Goal: Check status: Check status

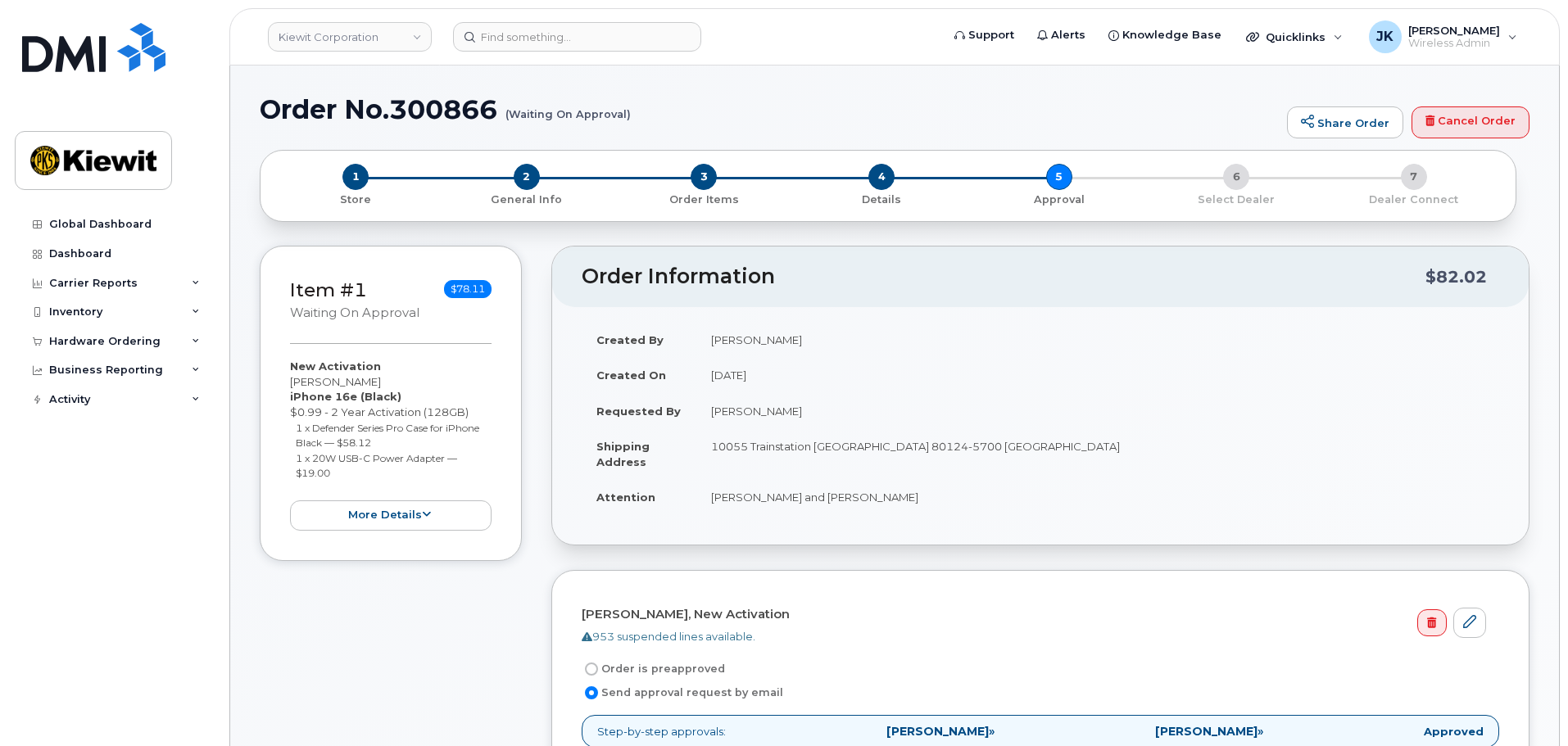
scroll to position [327, 0]
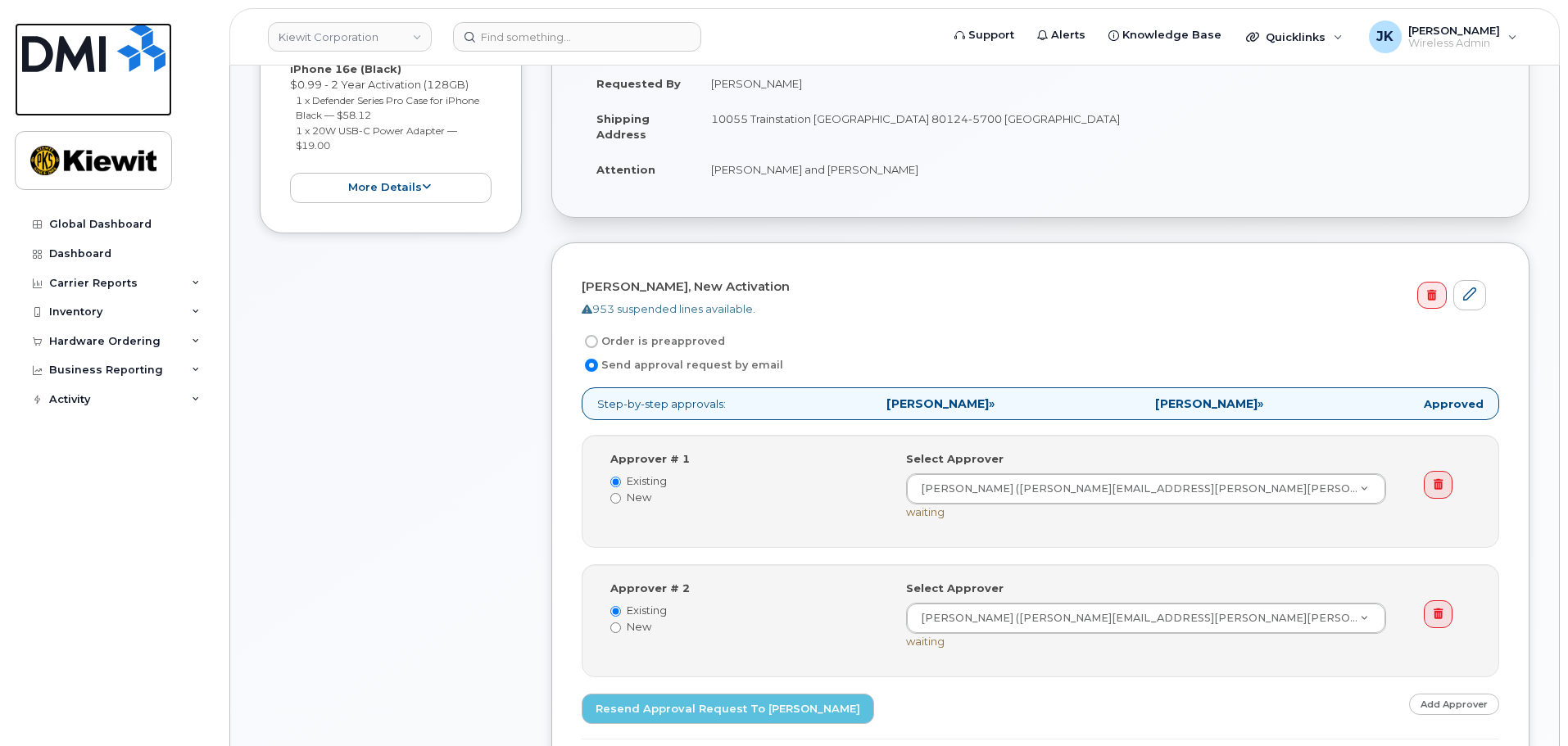
drag, startPoint x: 76, startPoint y: 71, endPoint x: 80, endPoint y: 91, distance: 20.4
click at [76, 71] on img at bounding box center [93, 47] width 144 height 49
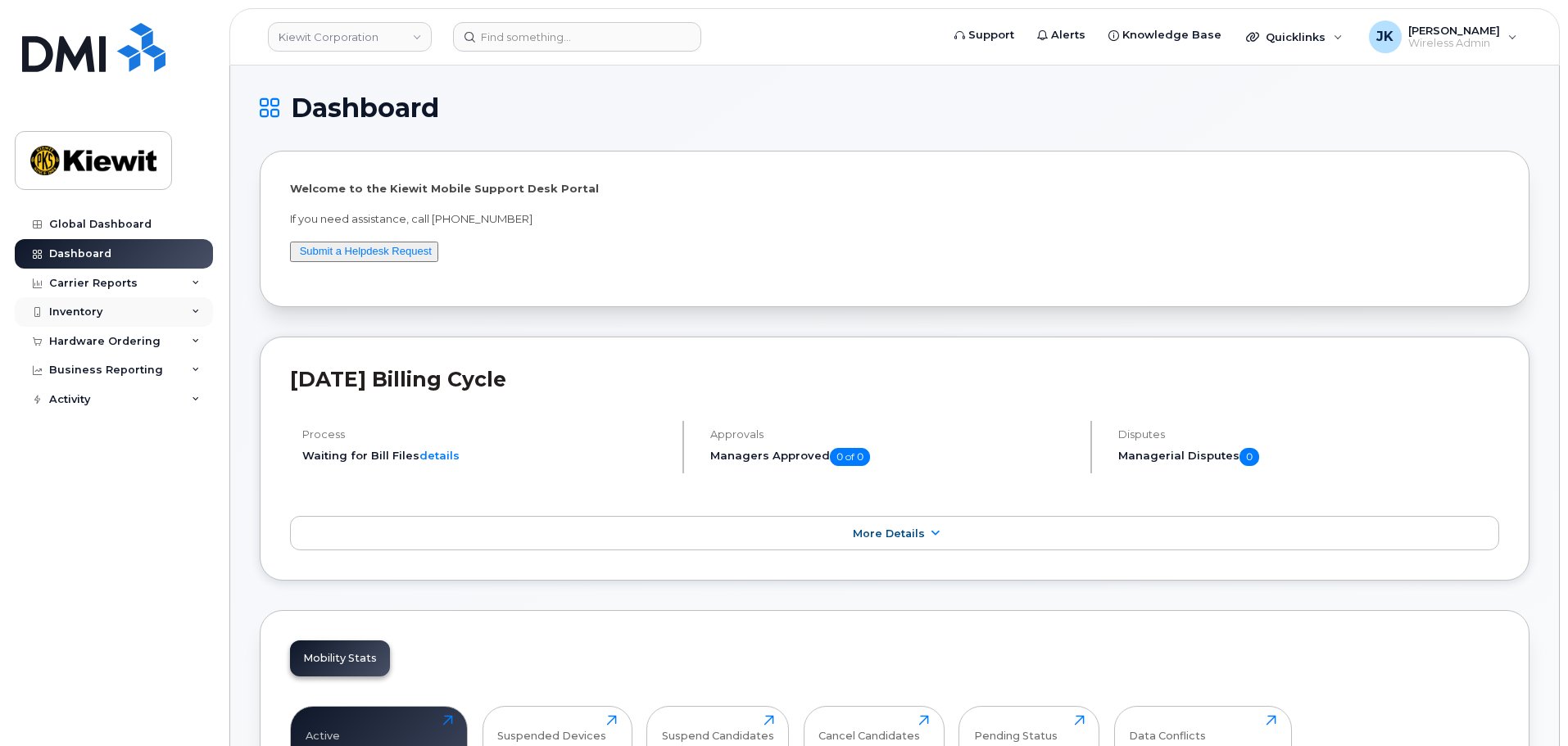
click at [199, 310] on icon at bounding box center [195, 312] width 8 height 8
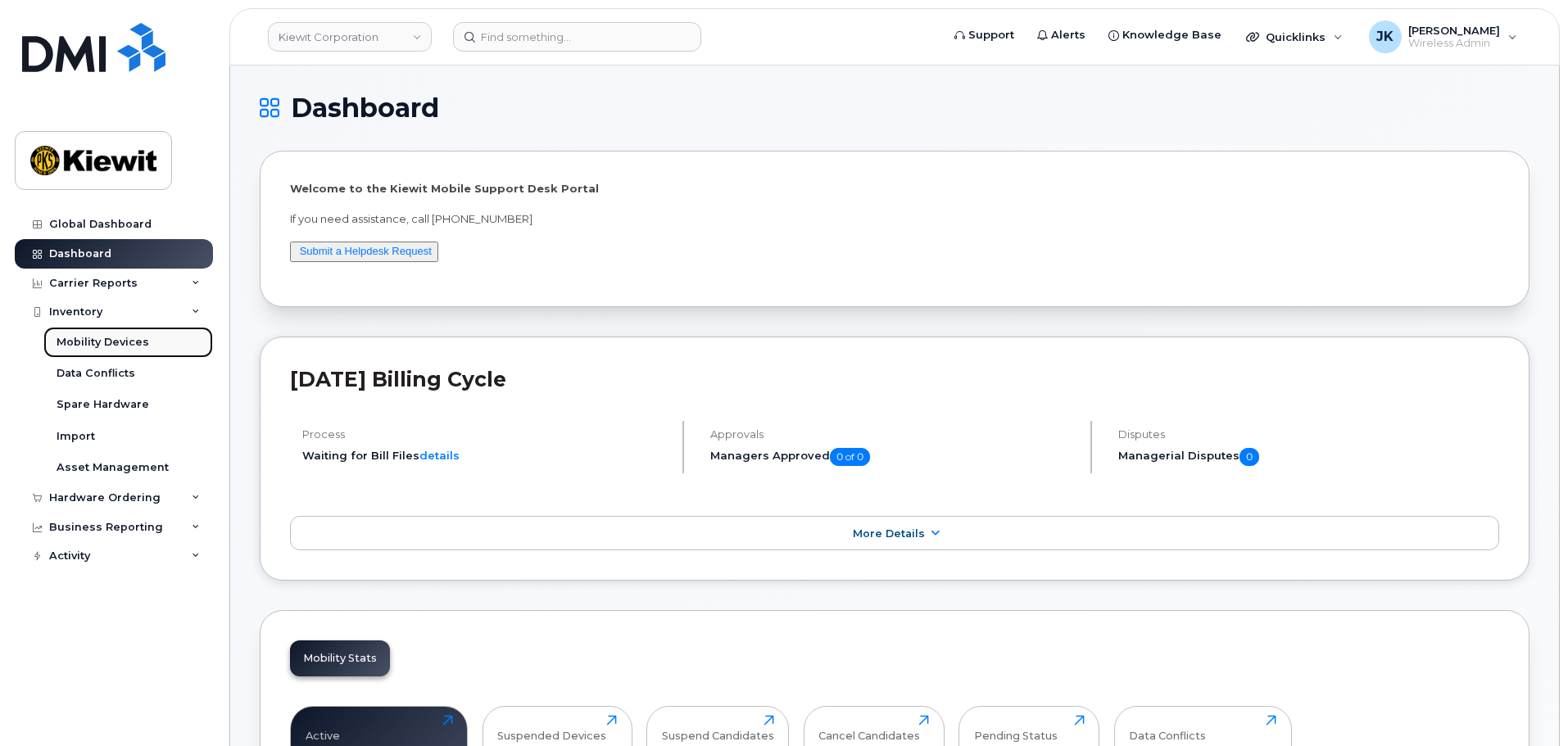
click at [108, 342] on div "Mobility Devices" at bounding box center [103, 342] width 92 height 15
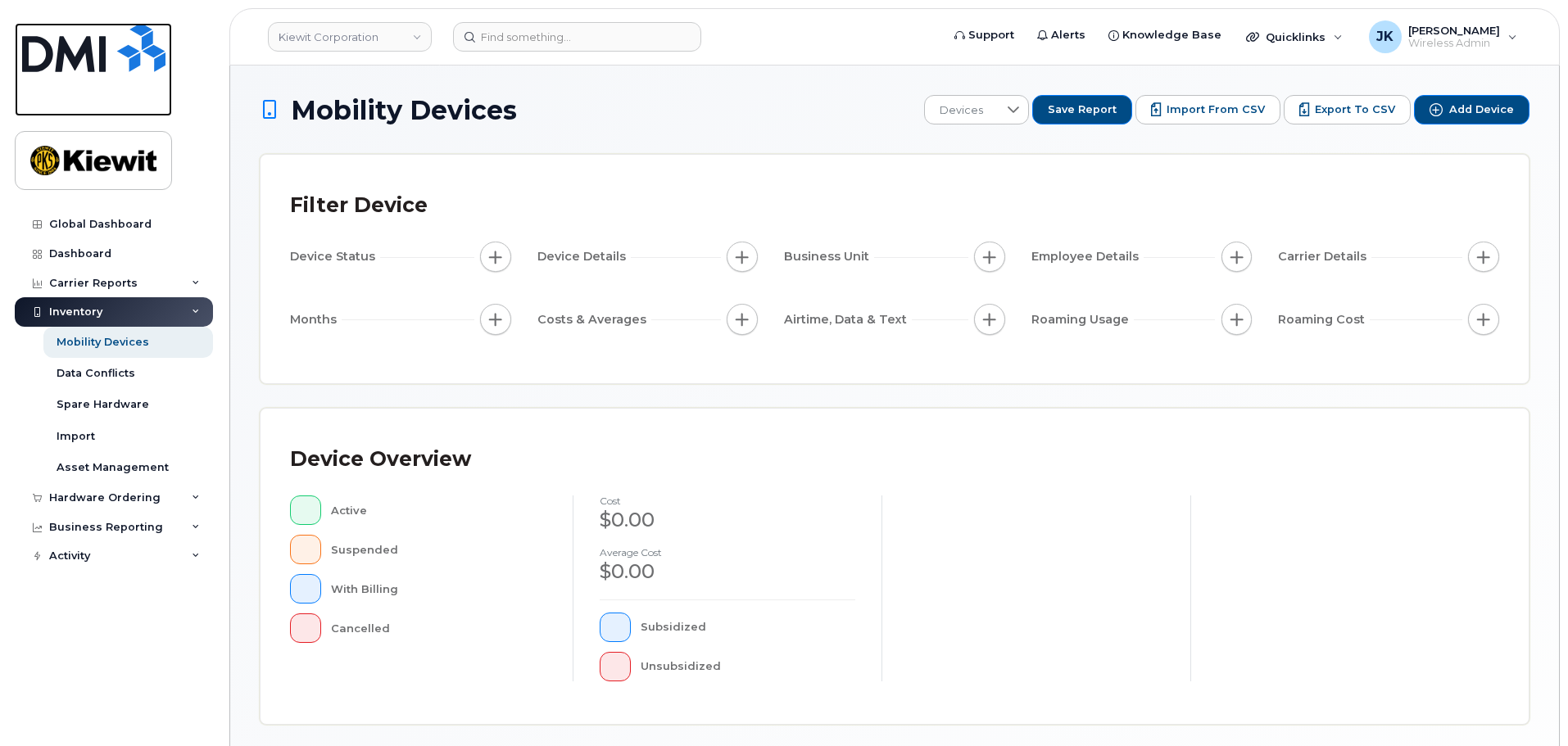
click at [90, 70] on img at bounding box center [93, 47] width 144 height 49
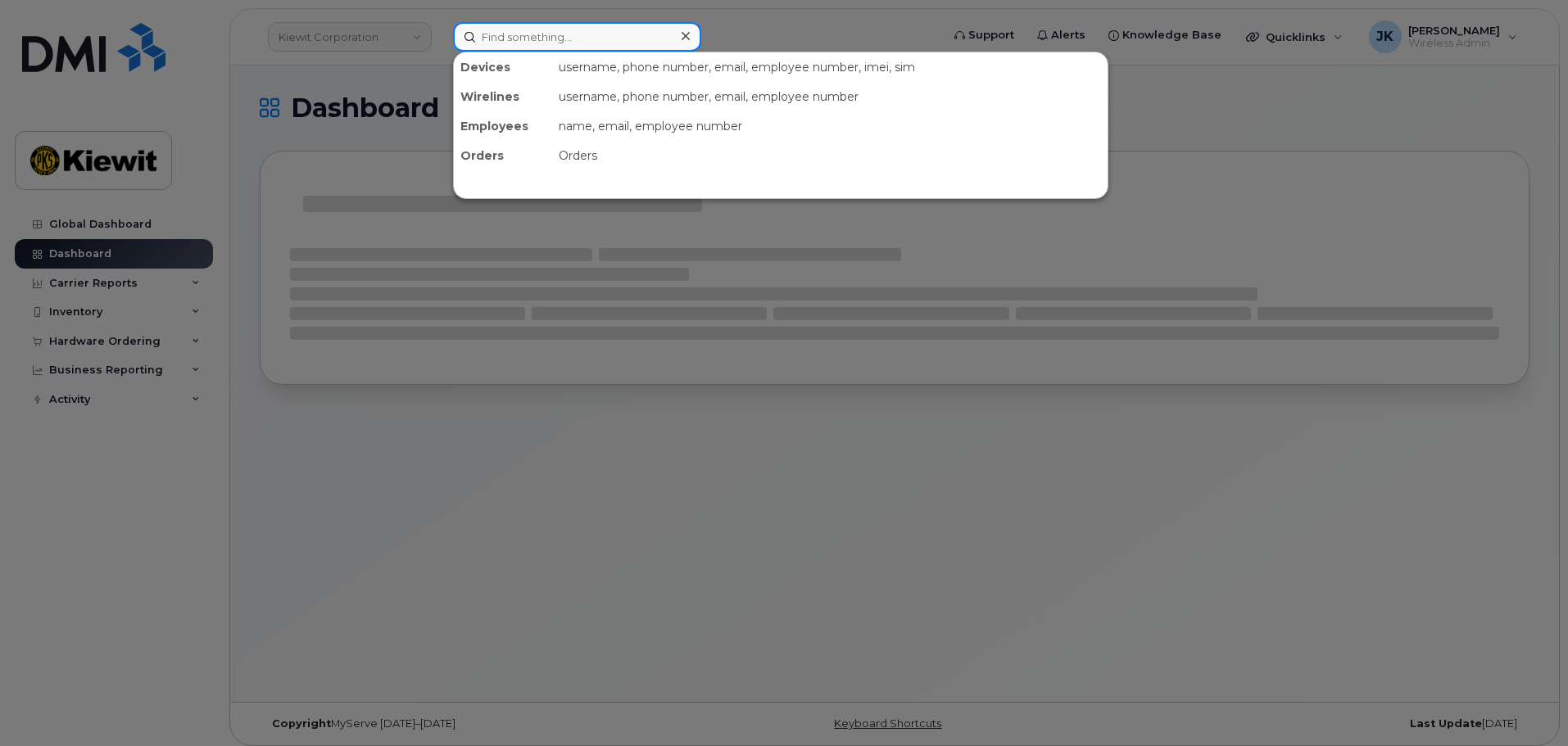
click at [491, 35] on input at bounding box center [576, 37] width 248 height 30
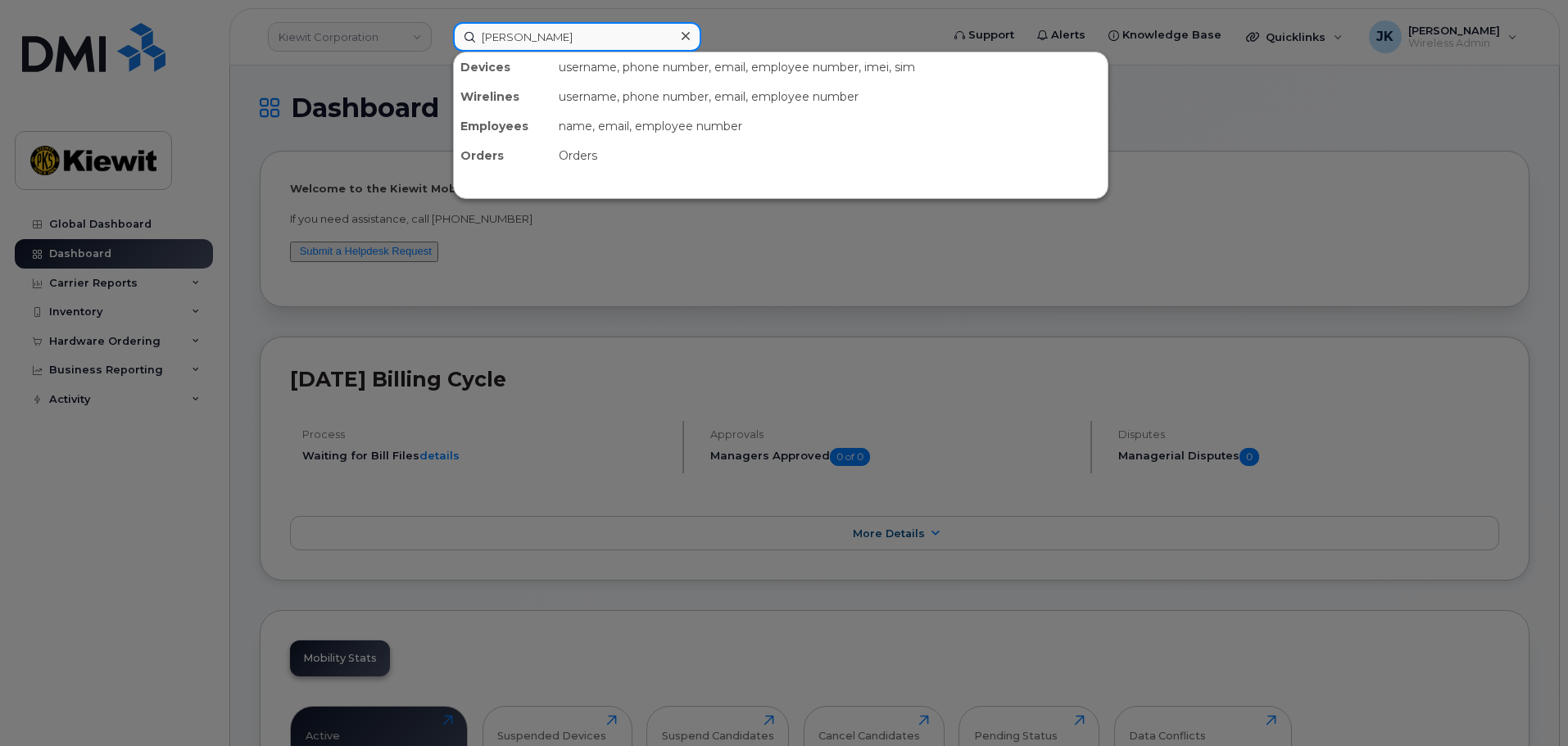
type input "Jennifer KRussel"
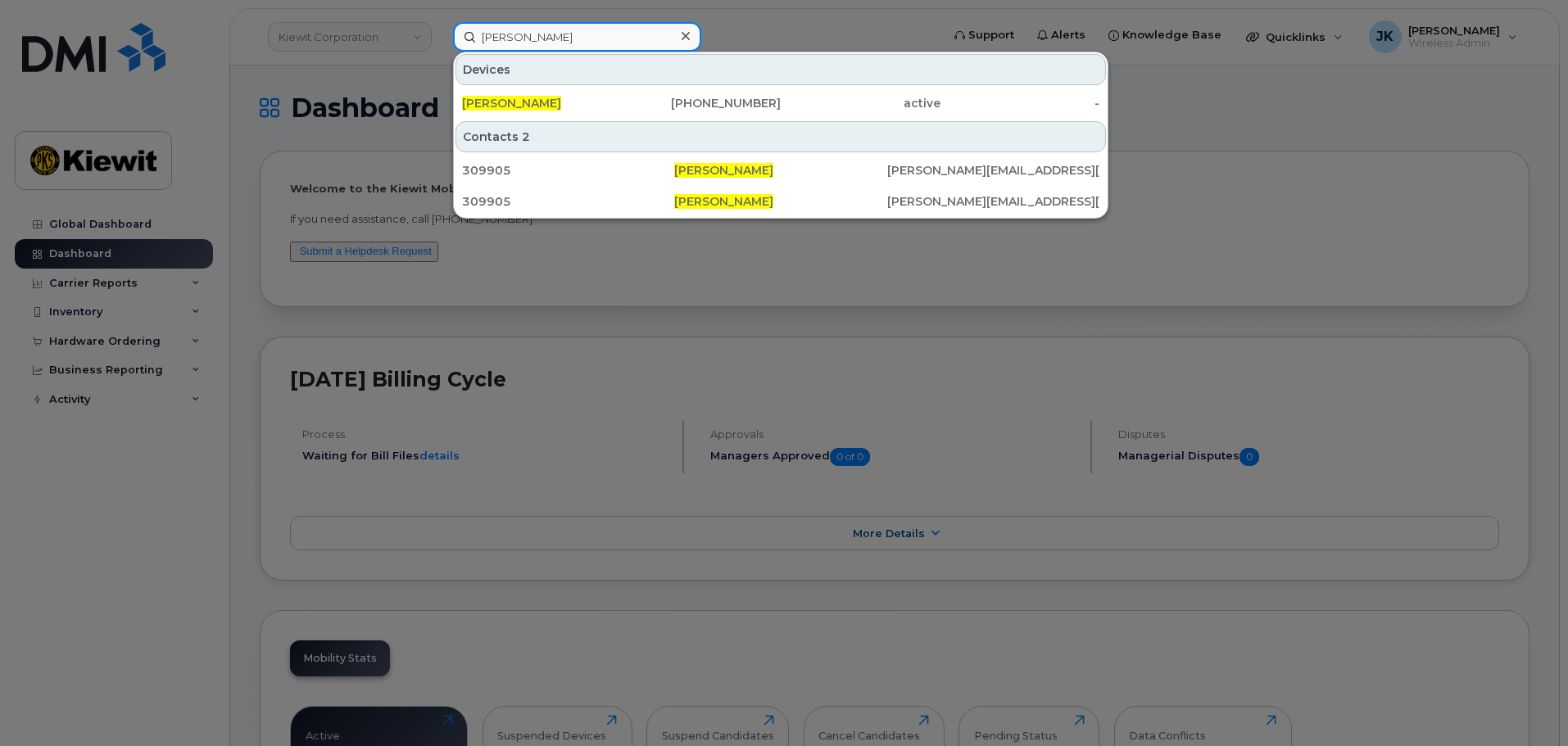
drag, startPoint x: 586, startPoint y: 37, endPoint x: 476, endPoint y: 18, distance: 111.6
click at [476, 22] on div "Jennifer KRussel Devices JENNIFER KRUSSEL 303-204-7548 active - Contacts 2 3099…" at bounding box center [691, 37] width 503 height 30
type input "[PERSON_NAME]"
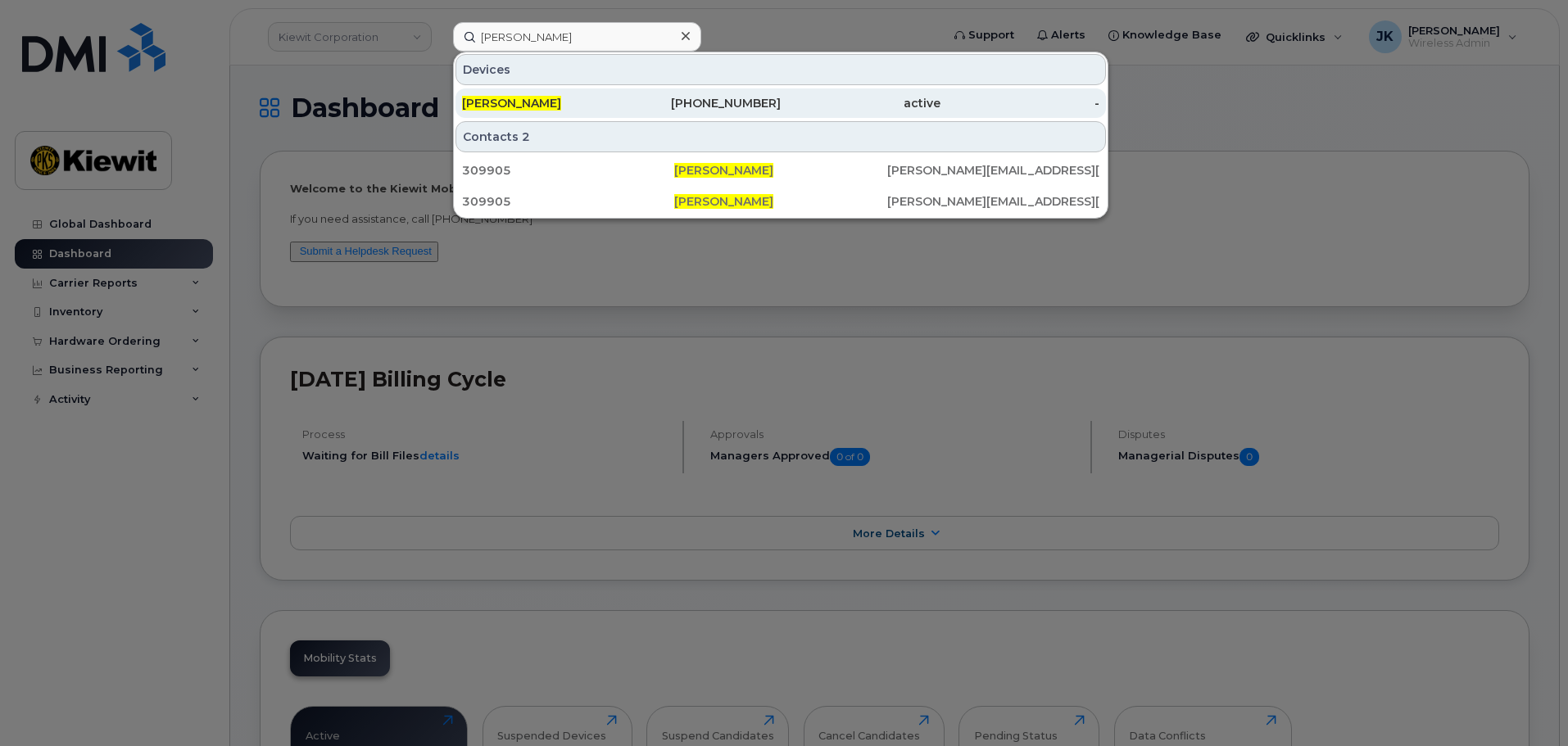
click at [591, 104] on div "JENNIFER KRUSSEL" at bounding box center [542, 103] width 160 height 17
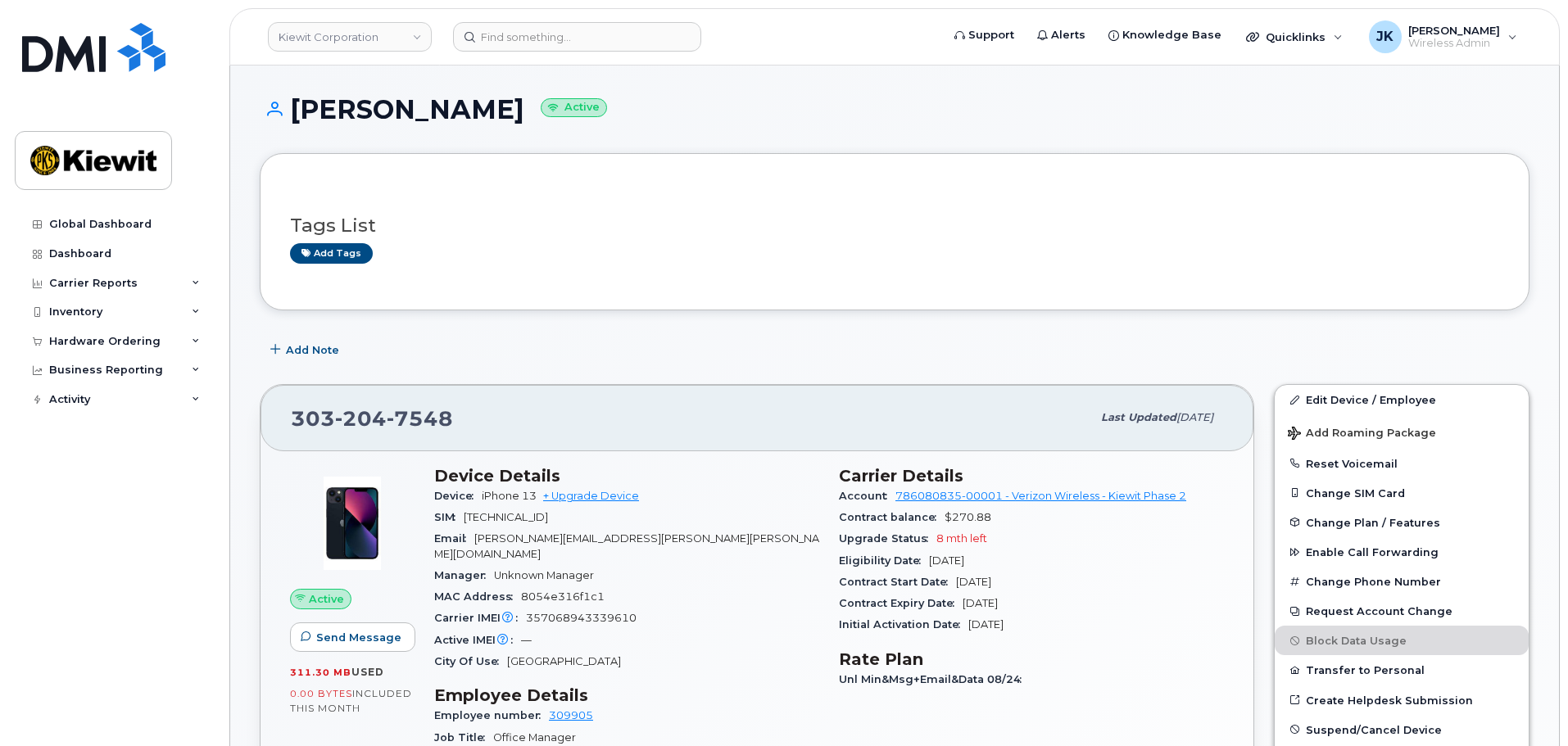
drag, startPoint x: 1120, startPoint y: 354, endPoint x: 1115, endPoint y: 346, distance: 9.4
click at [1120, 351] on div "Add Note" at bounding box center [894, 350] width 1270 height 30
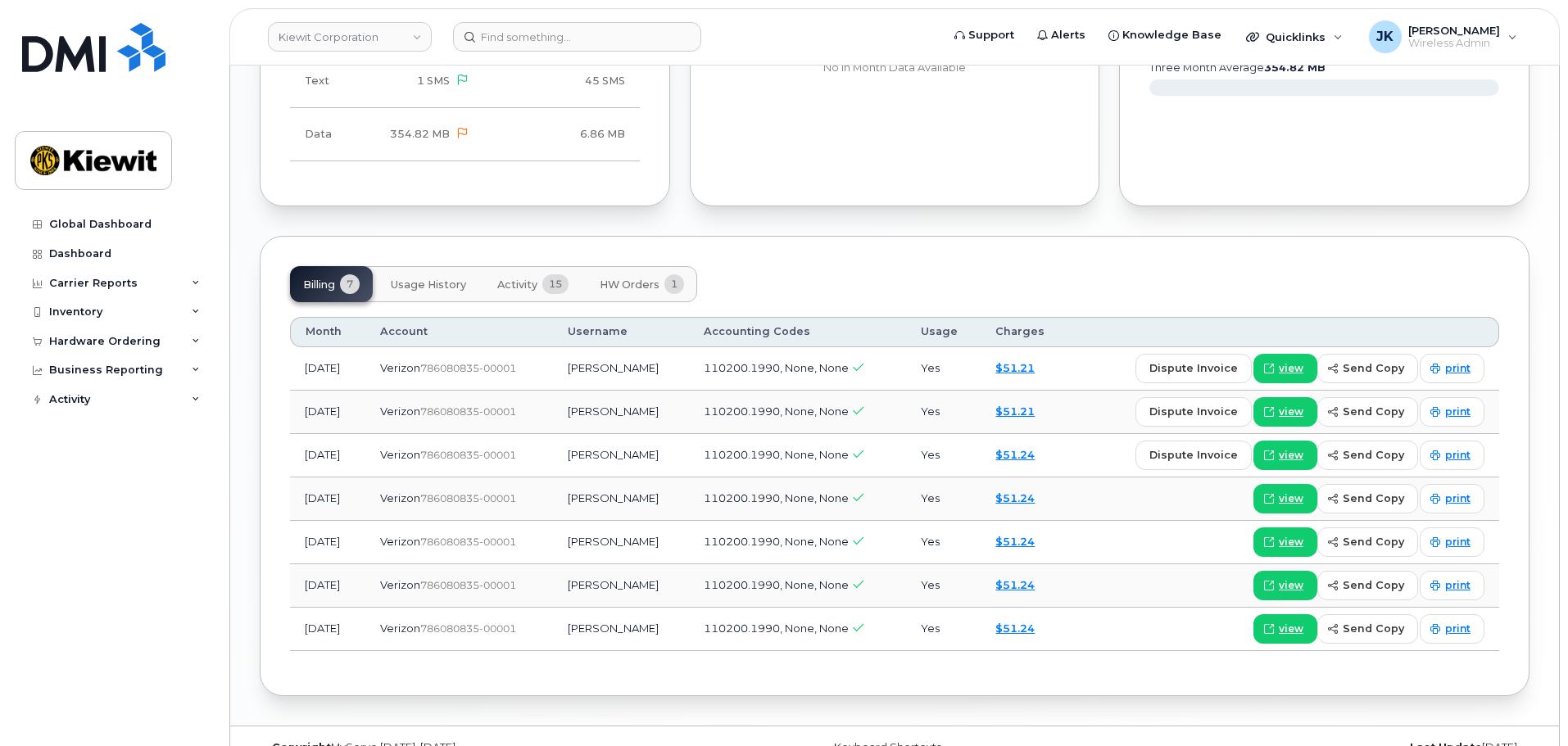
scroll to position [1636, 0]
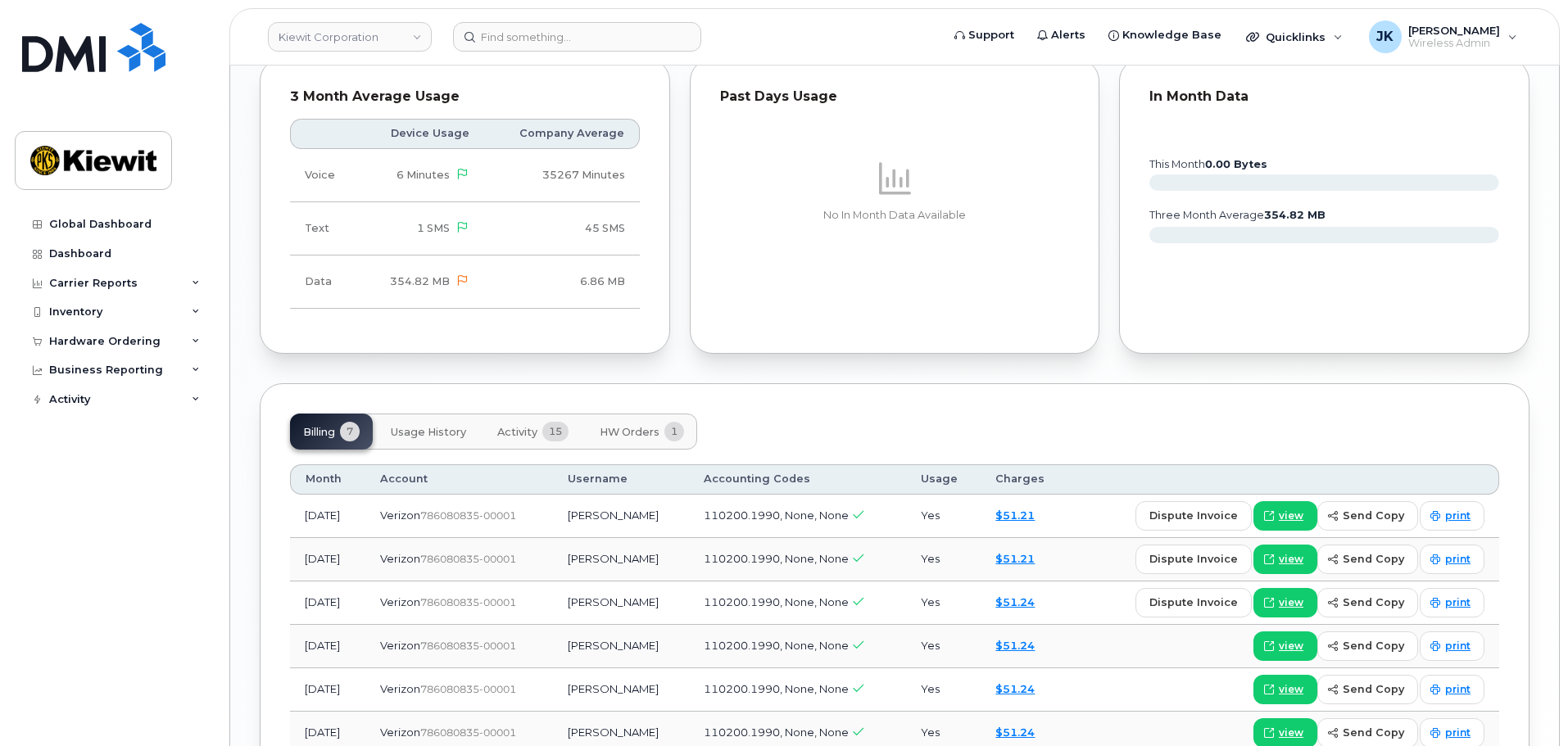
click at [454, 426] on span "Usage History" at bounding box center [428, 432] width 76 height 13
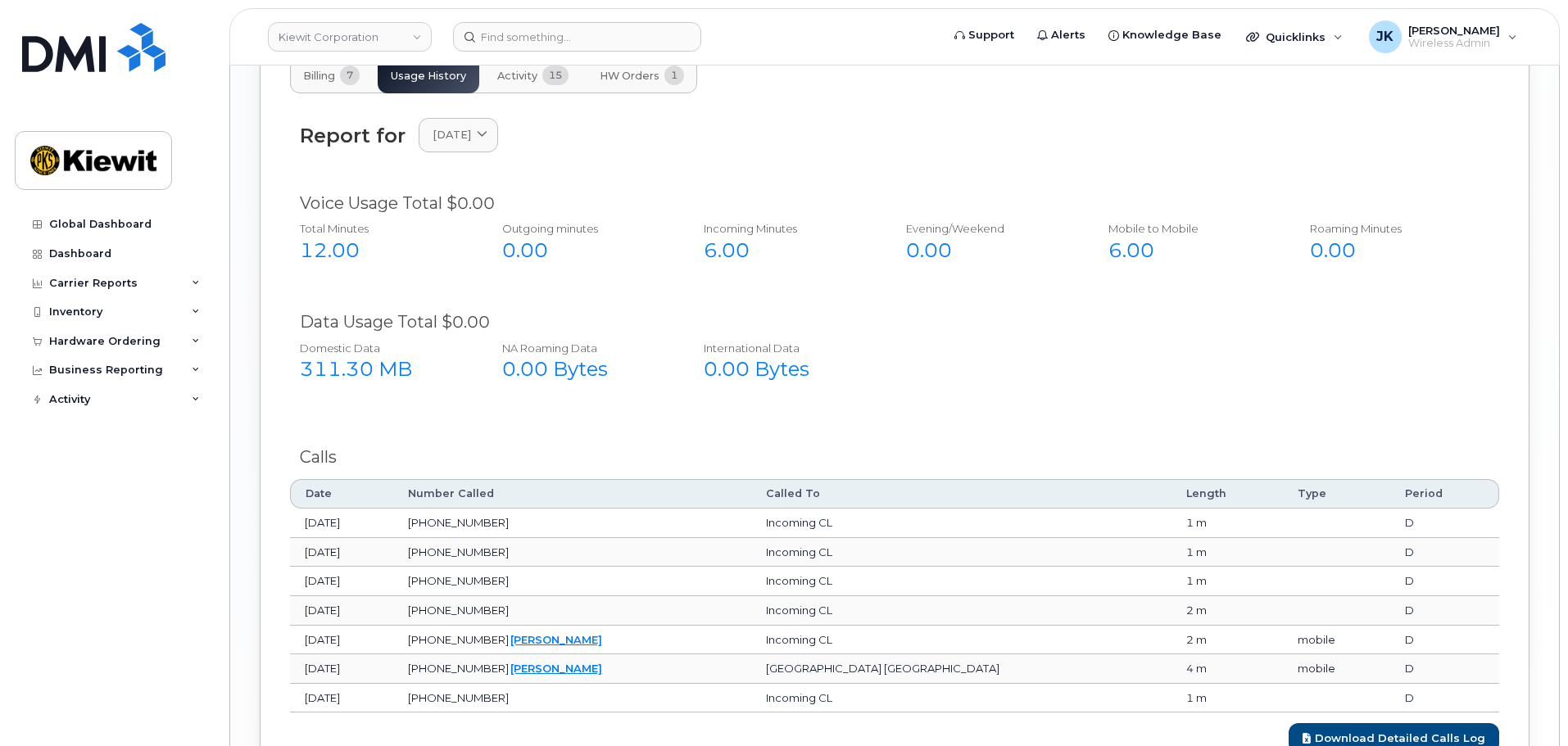
scroll to position [1621, 0]
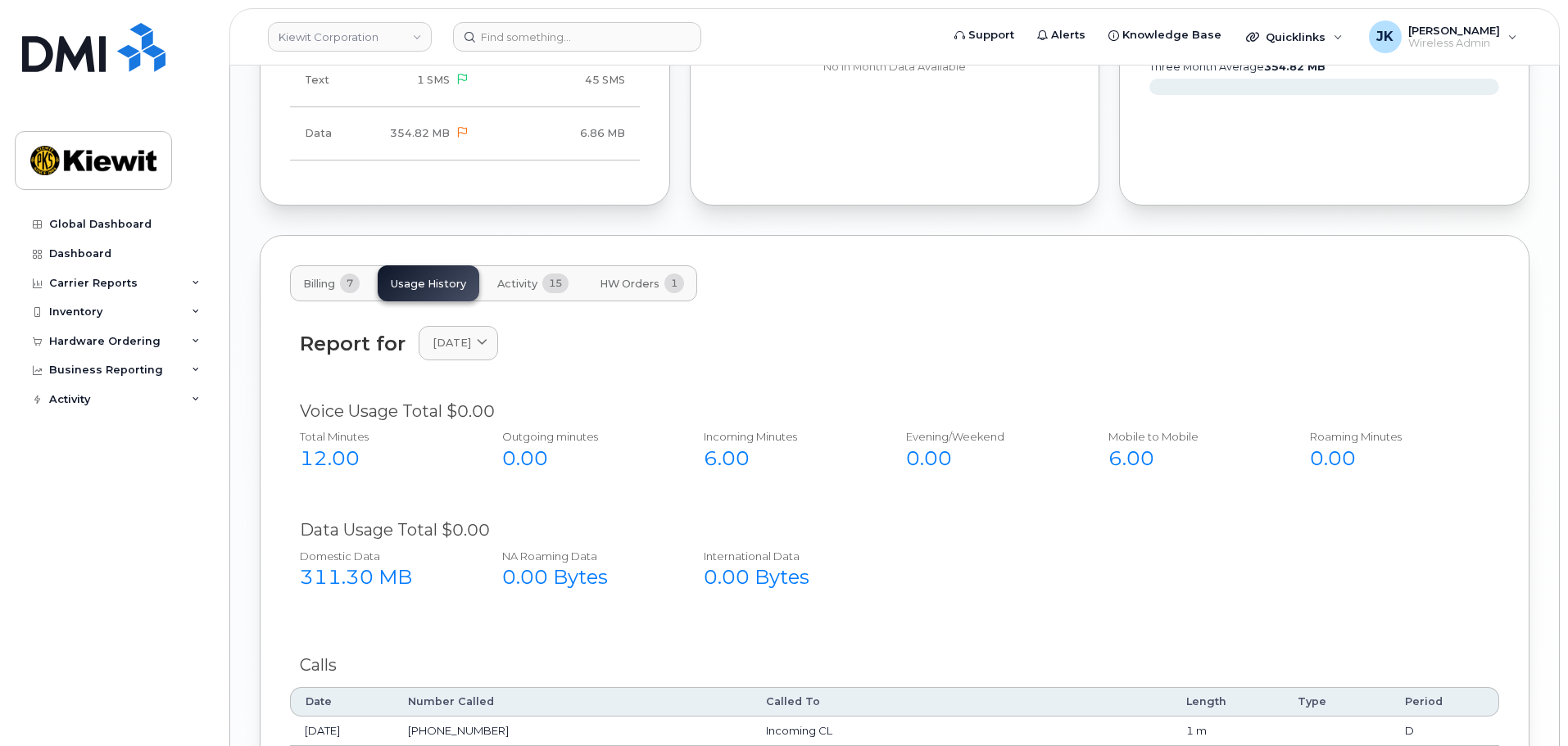
click at [528, 278] on span "Activity" at bounding box center [517, 284] width 40 height 13
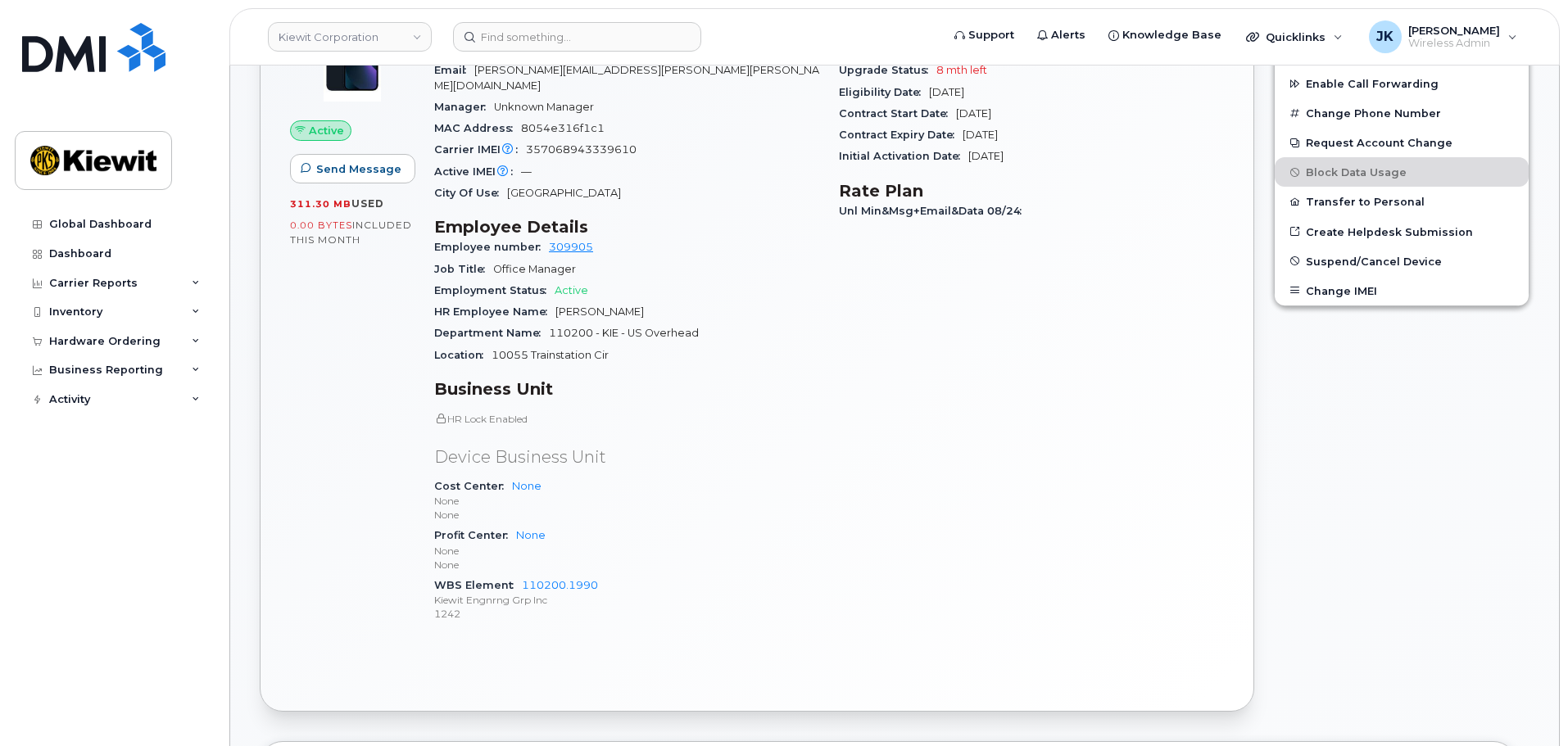
scroll to position [327, 0]
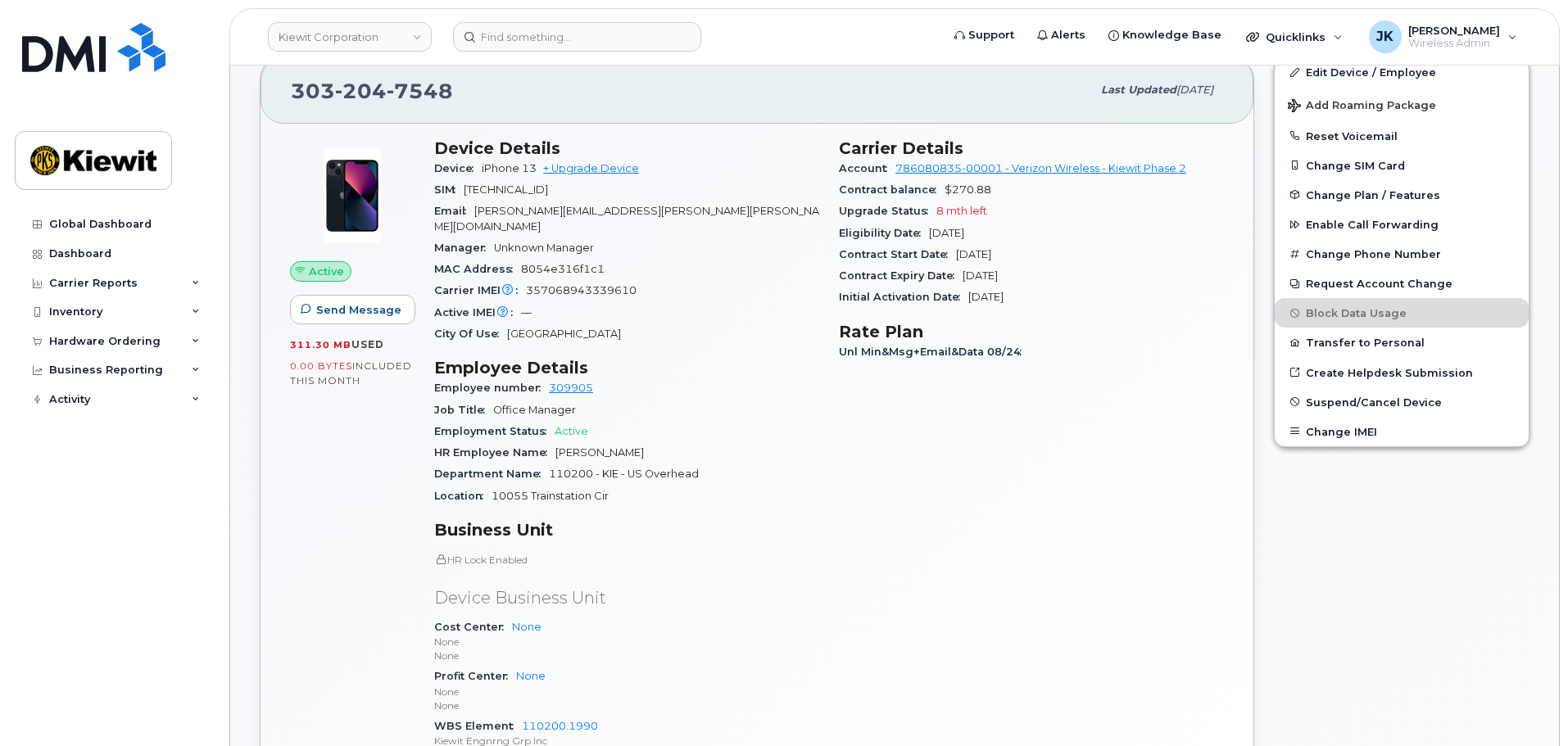
click at [990, 521] on div "Carrier Details Account 786080835-00001 - Verizon Wireless - Kiewit Phase 2 Con…" at bounding box center [1031, 459] width 405 height 661
click at [151, 51] on img at bounding box center [93, 47] width 144 height 49
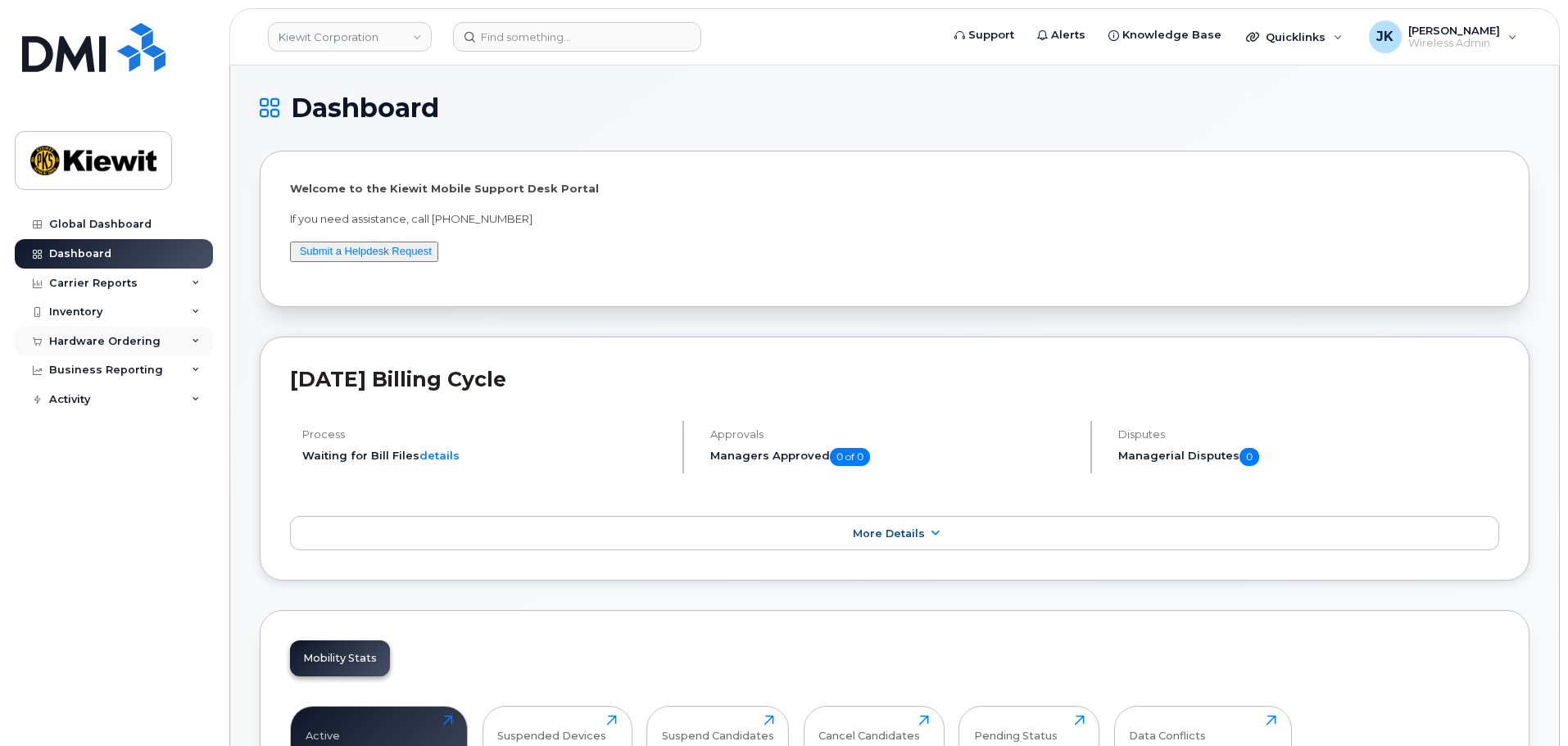
click at [193, 343] on icon at bounding box center [195, 341] width 8 height 8
click at [68, 397] on div "Orders" at bounding box center [77, 403] width 40 height 15
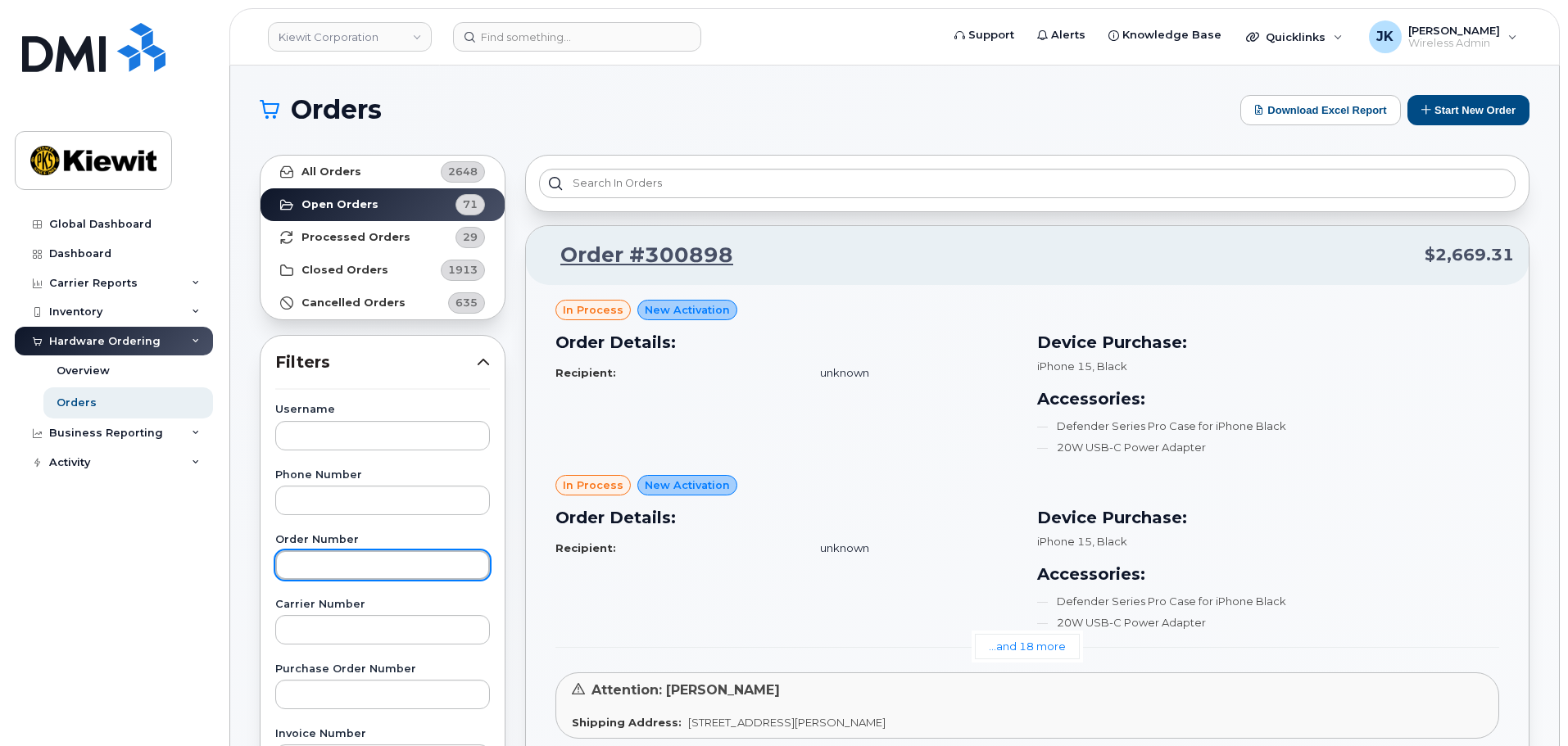
click at [404, 566] on input "text" at bounding box center [382, 565] width 215 height 30
paste input "300866"
type input "300866"
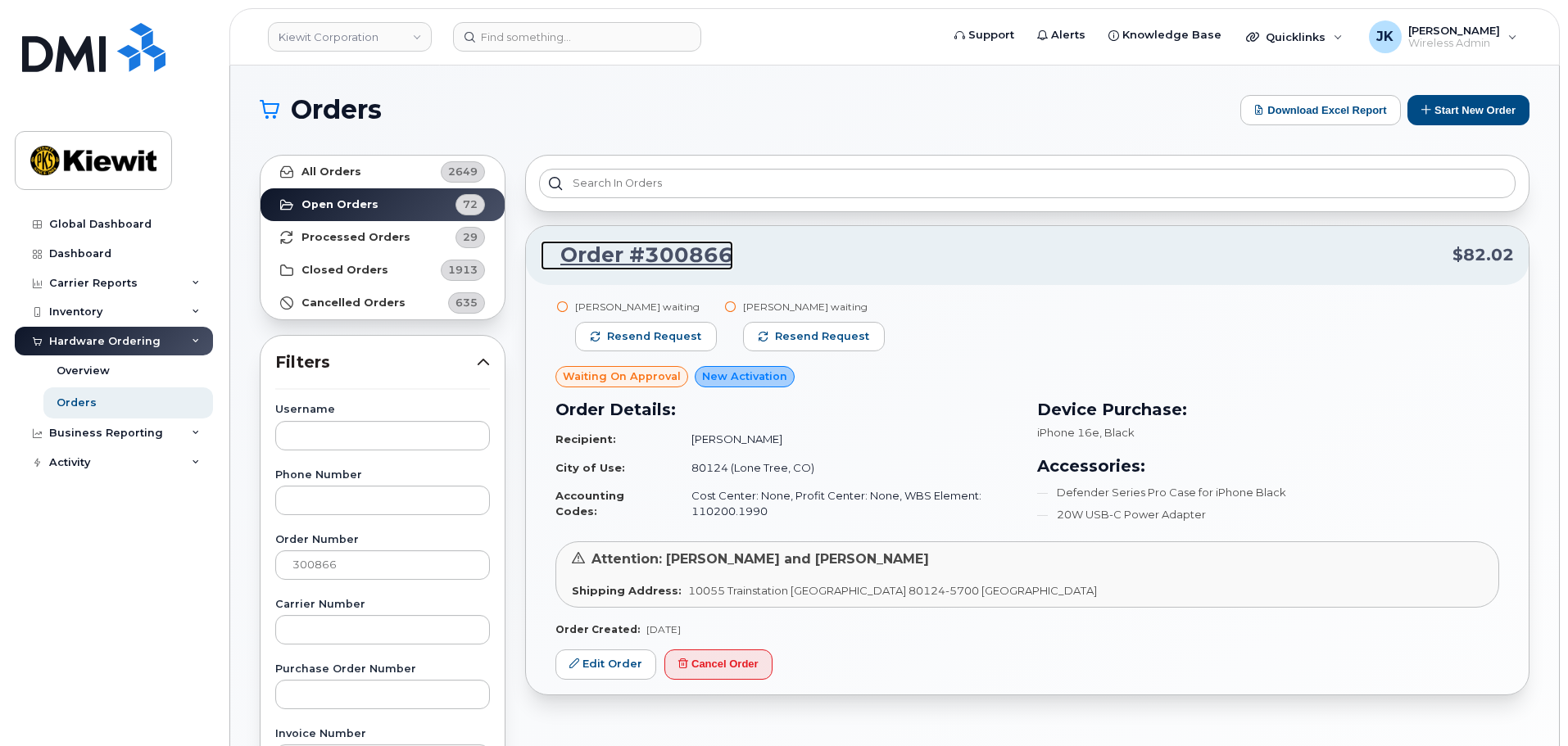
click at [624, 259] on link "Order #300866" at bounding box center [636, 256] width 192 height 30
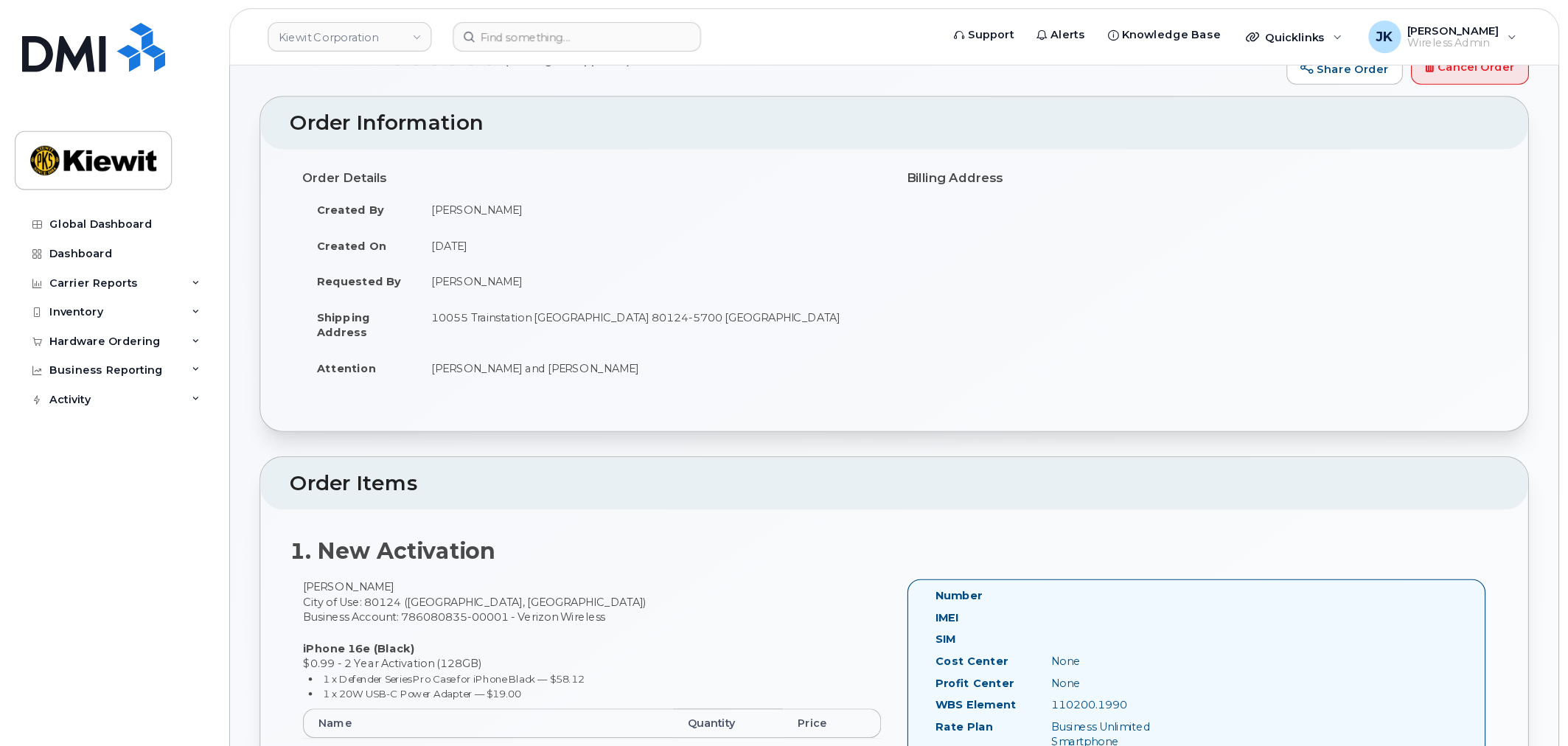
scroll to position [74, 0]
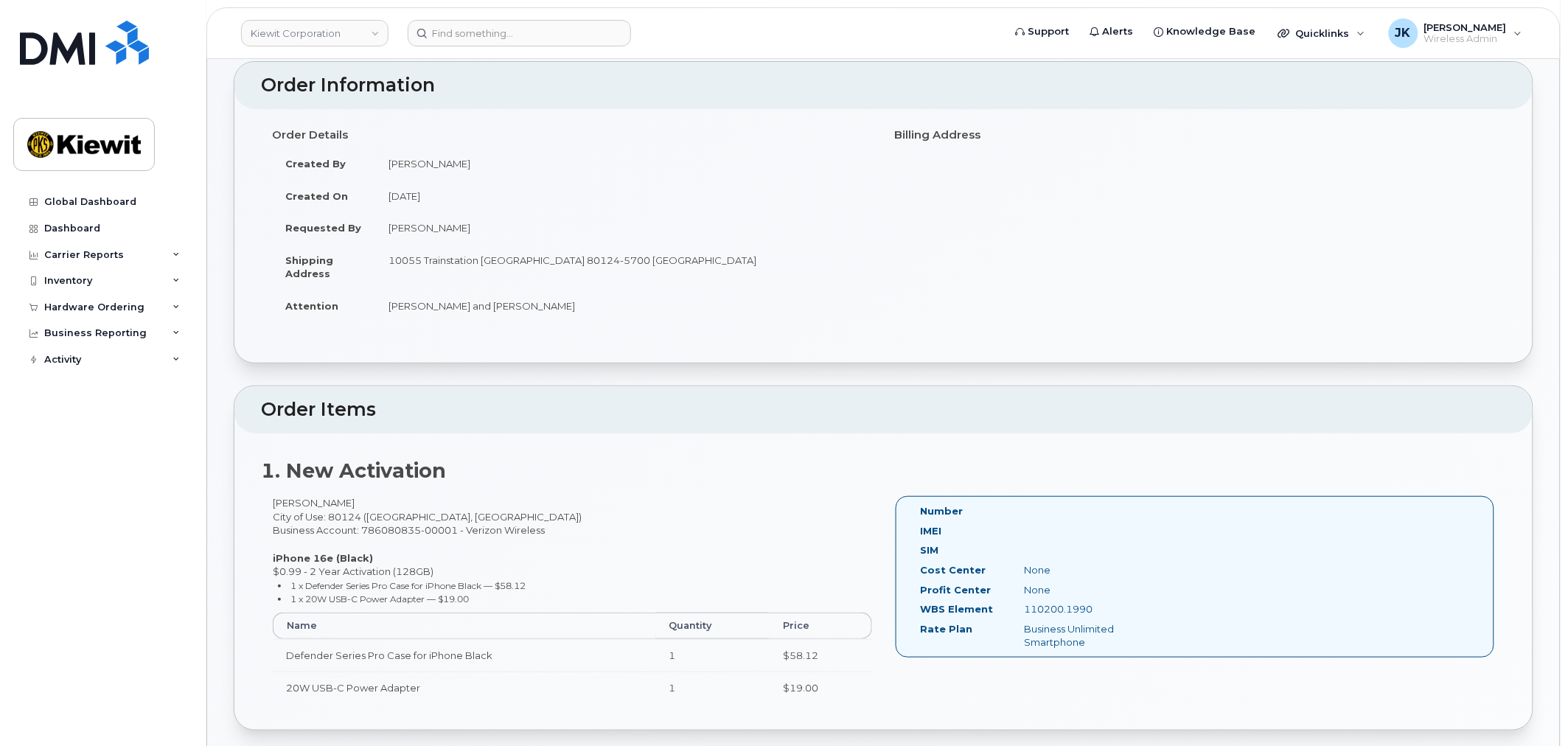
drag, startPoint x: 1358, startPoint y: 4, endPoint x: 205, endPoint y: 332, distance: 1198.7
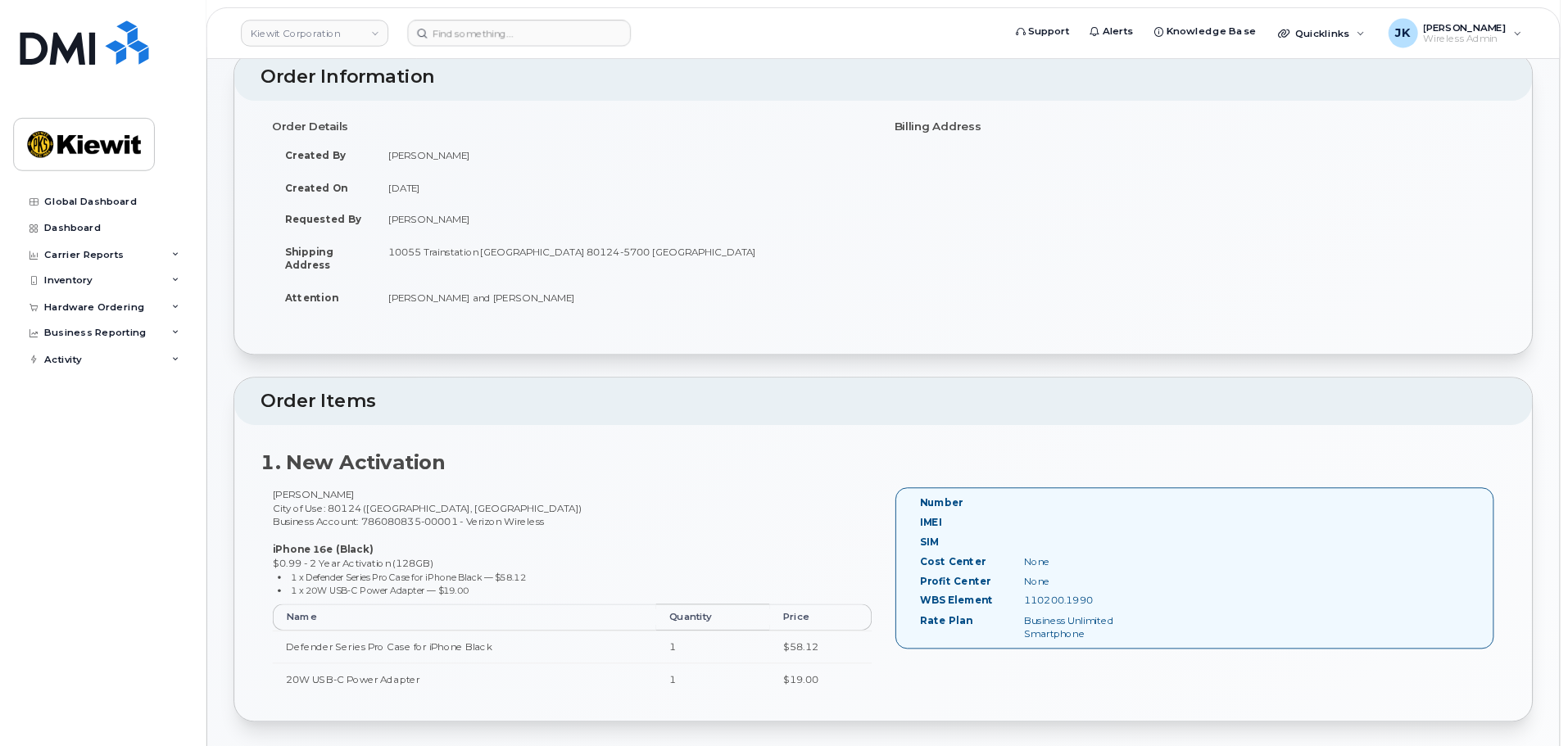
scroll to position [0, 0]
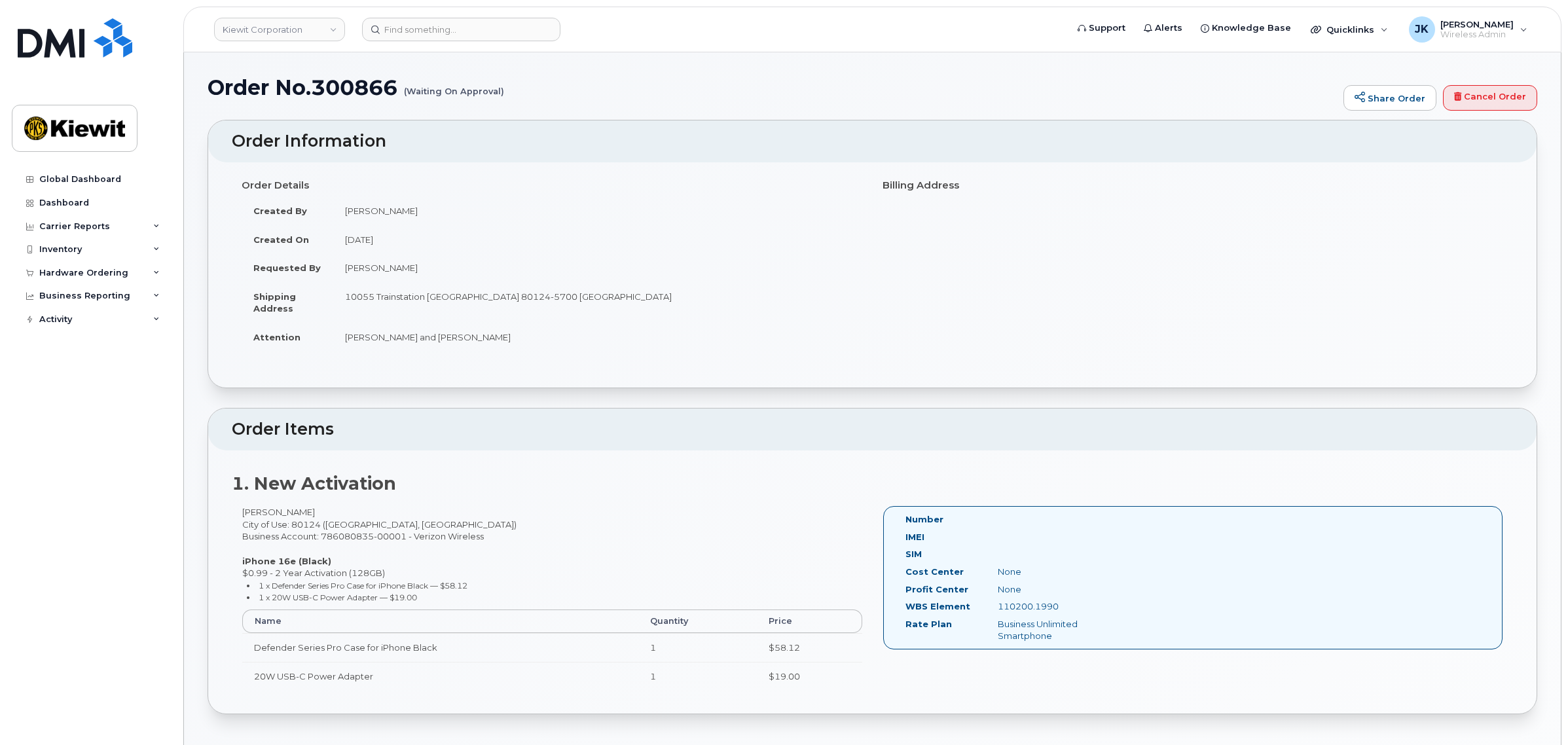
drag, startPoint x: 1361, startPoint y: 1, endPoint x: 184, endPoint y: 362, distance: 1231.1
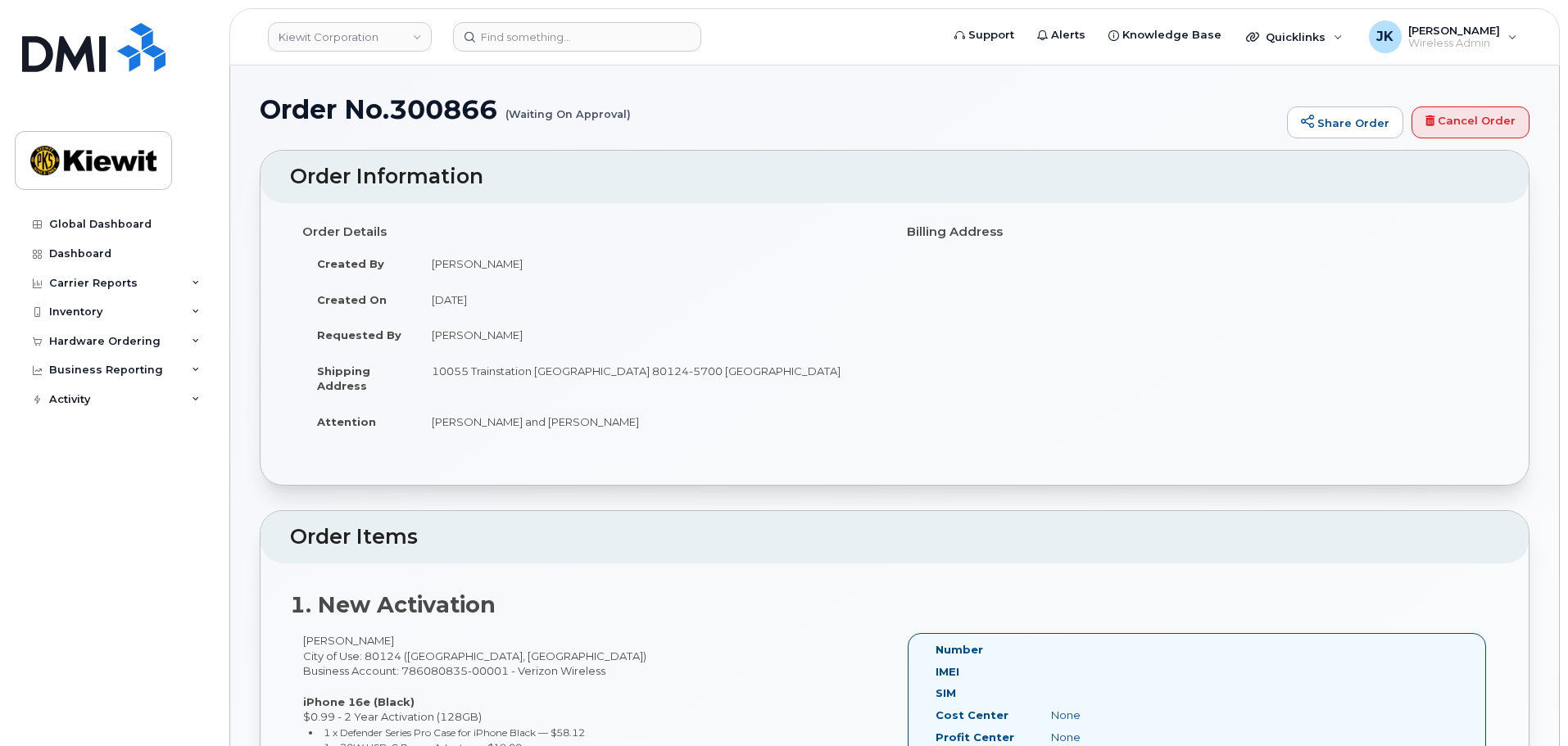
drag, startPoint x: 1935, startPoint y: 0, endPoint x: 1018, endPoint y: 419, distance: 1008.2
click at [1018, 419] on div "Order Details Created By Michael Manahan Created On September 16, 2025 Requeste…" at bounding box center [894, 336] width 1209 height 237
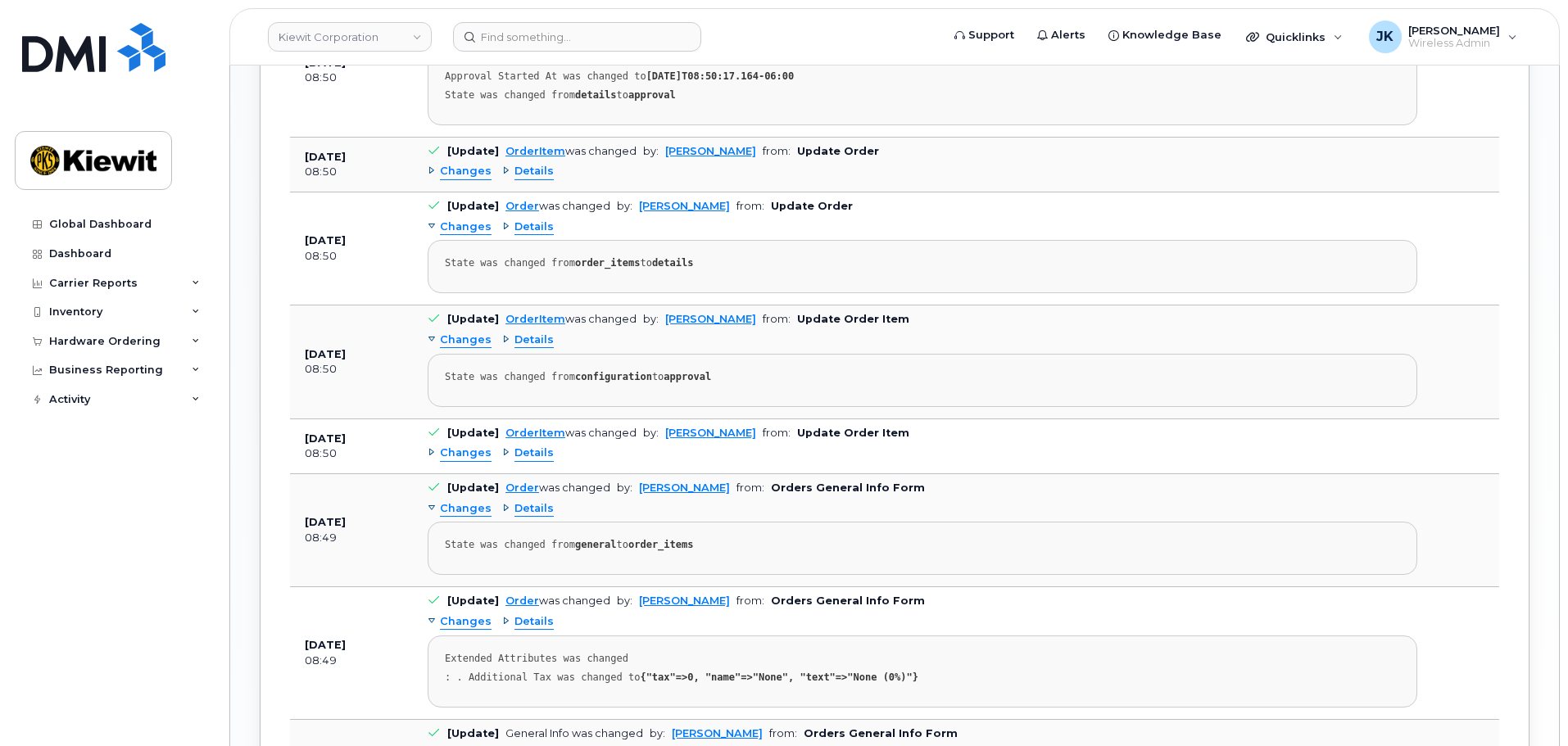
scroll to position [819, 0]
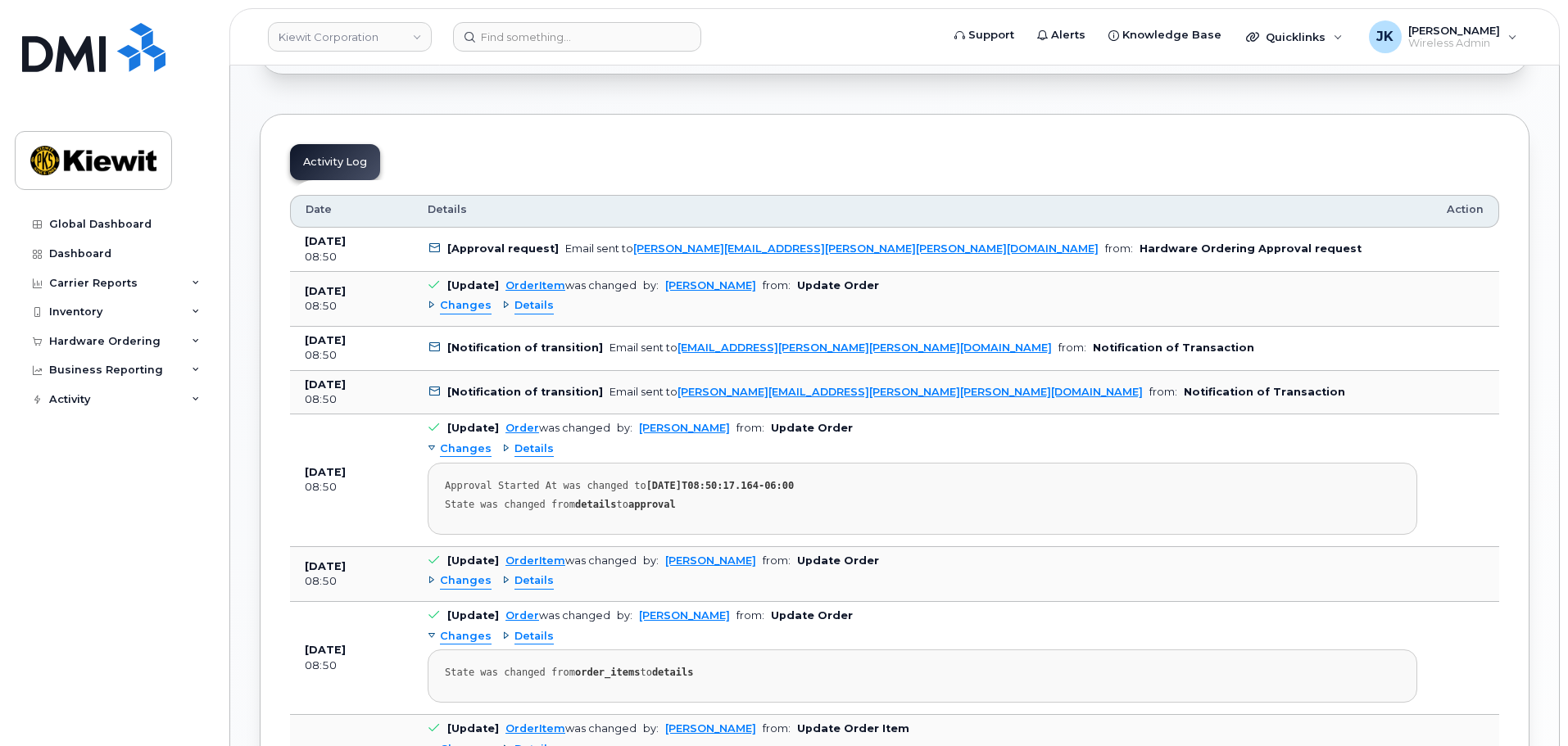
click at [788, 316] on div "Changes Details" at bounding box center [922, 306] width 990 height 26
click at [131, 338] on div "Hardware Ordering" at bounding box center [104, 341] width 111 height 13
click at [123, 399] on link "Orders" at bounding box center [128, 403] width 170 height 31
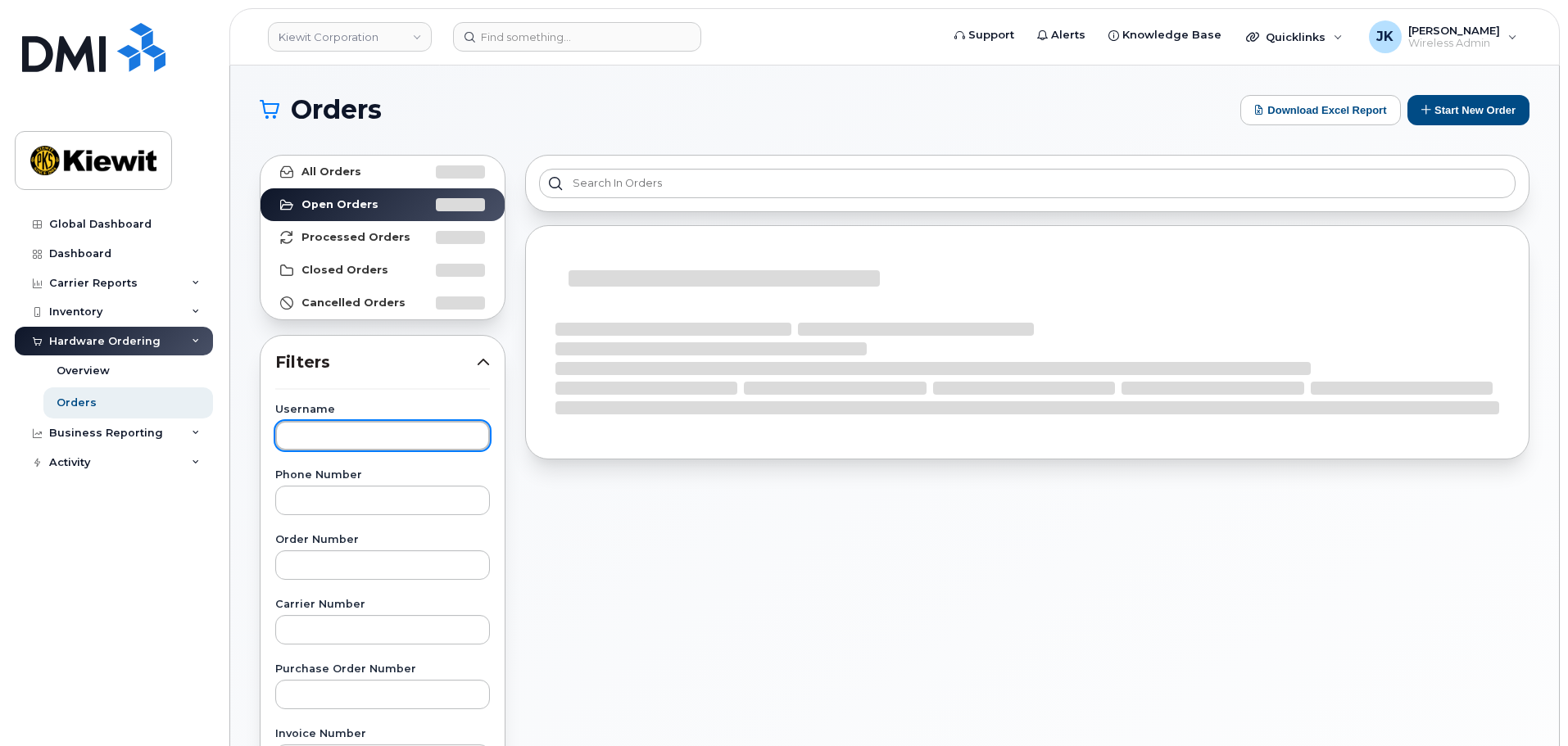
click at [369, 436] on input "text" at bounding box center [382, 436] width 215 height 30
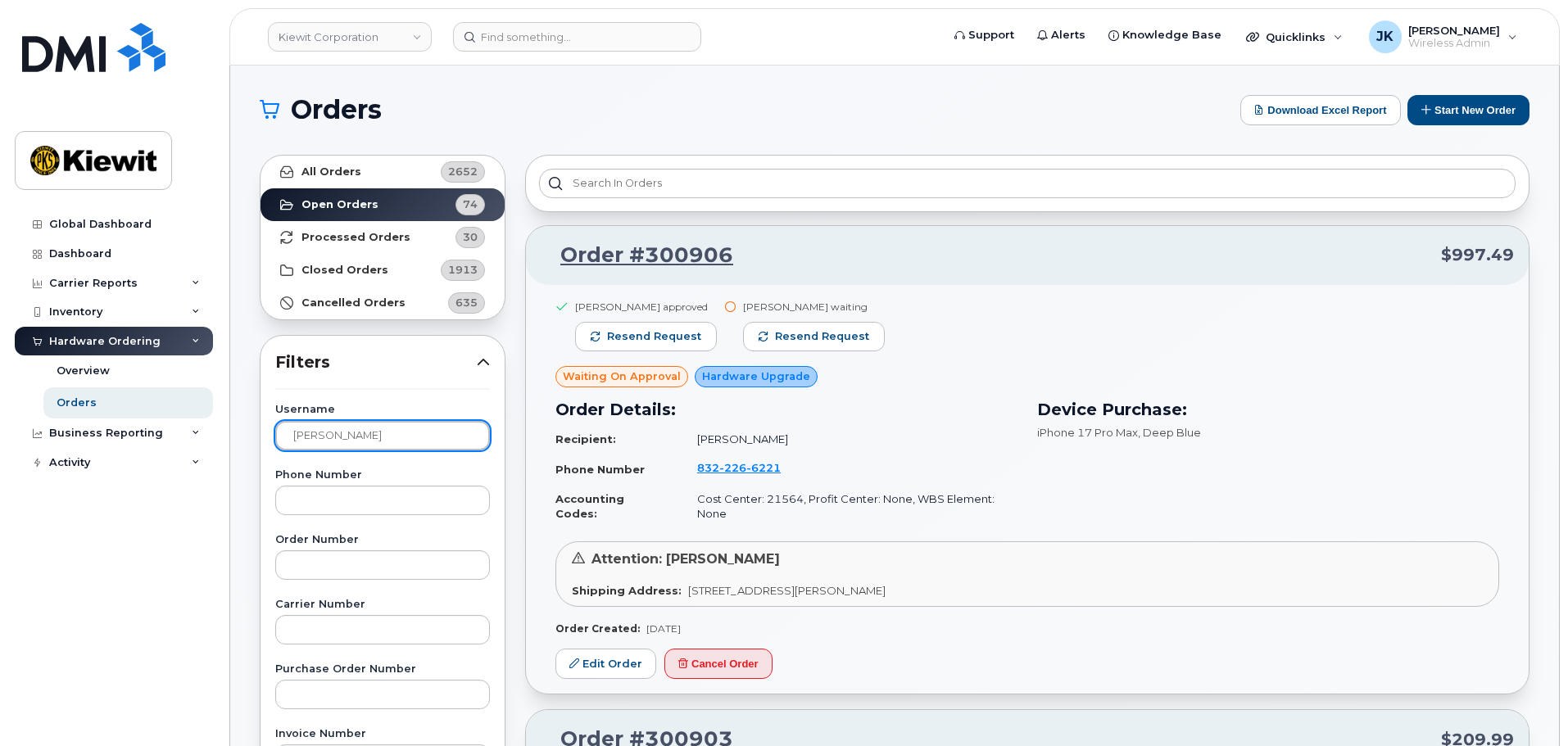
type input "krystal montgomery"
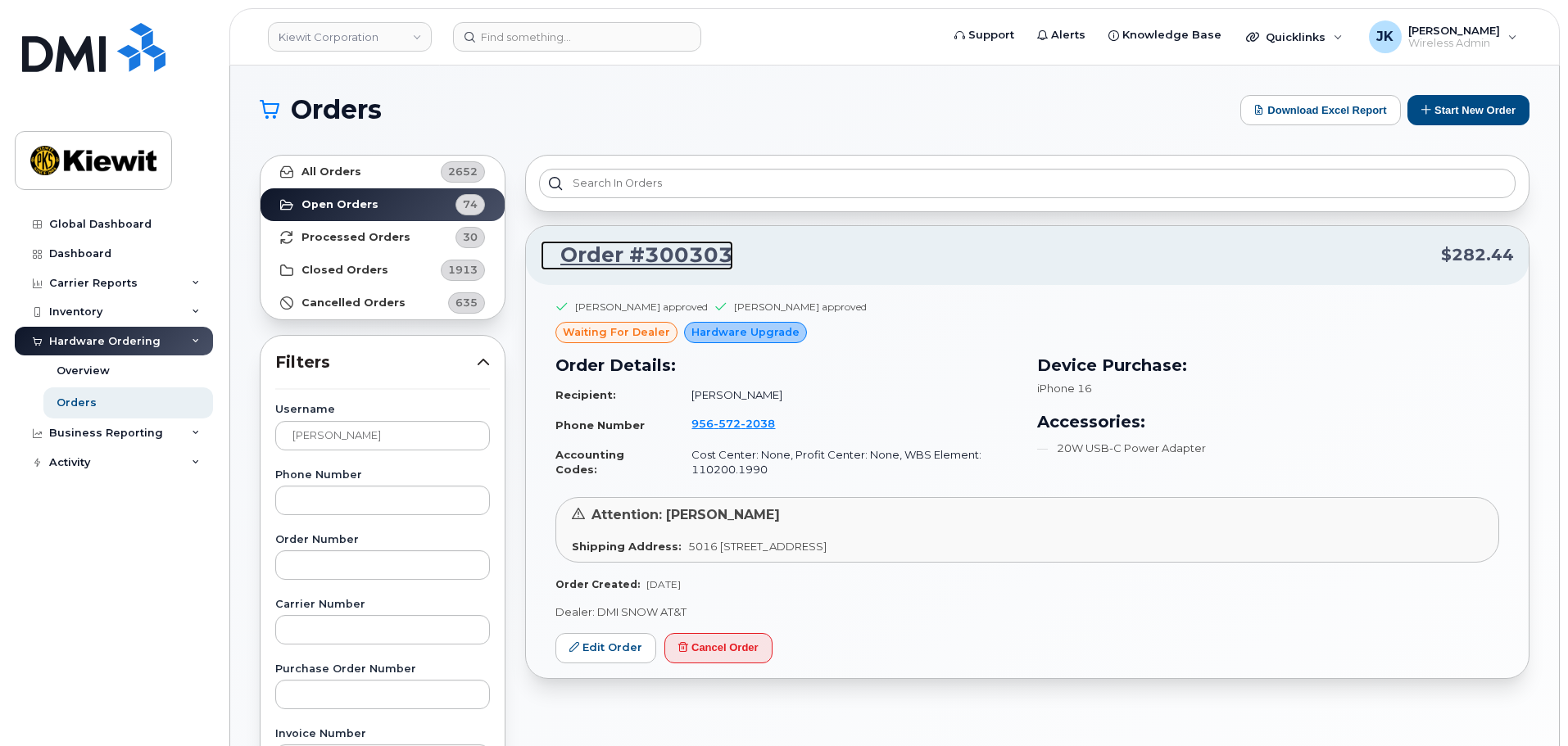
drag, startPoint x: 647, startPoint y: 255, endPoint x: 688, endPoint y: 313, distance: 71.0
click at [648, 255] on link "Order #300303" at bounding box center [636, 256] width 192 height 30
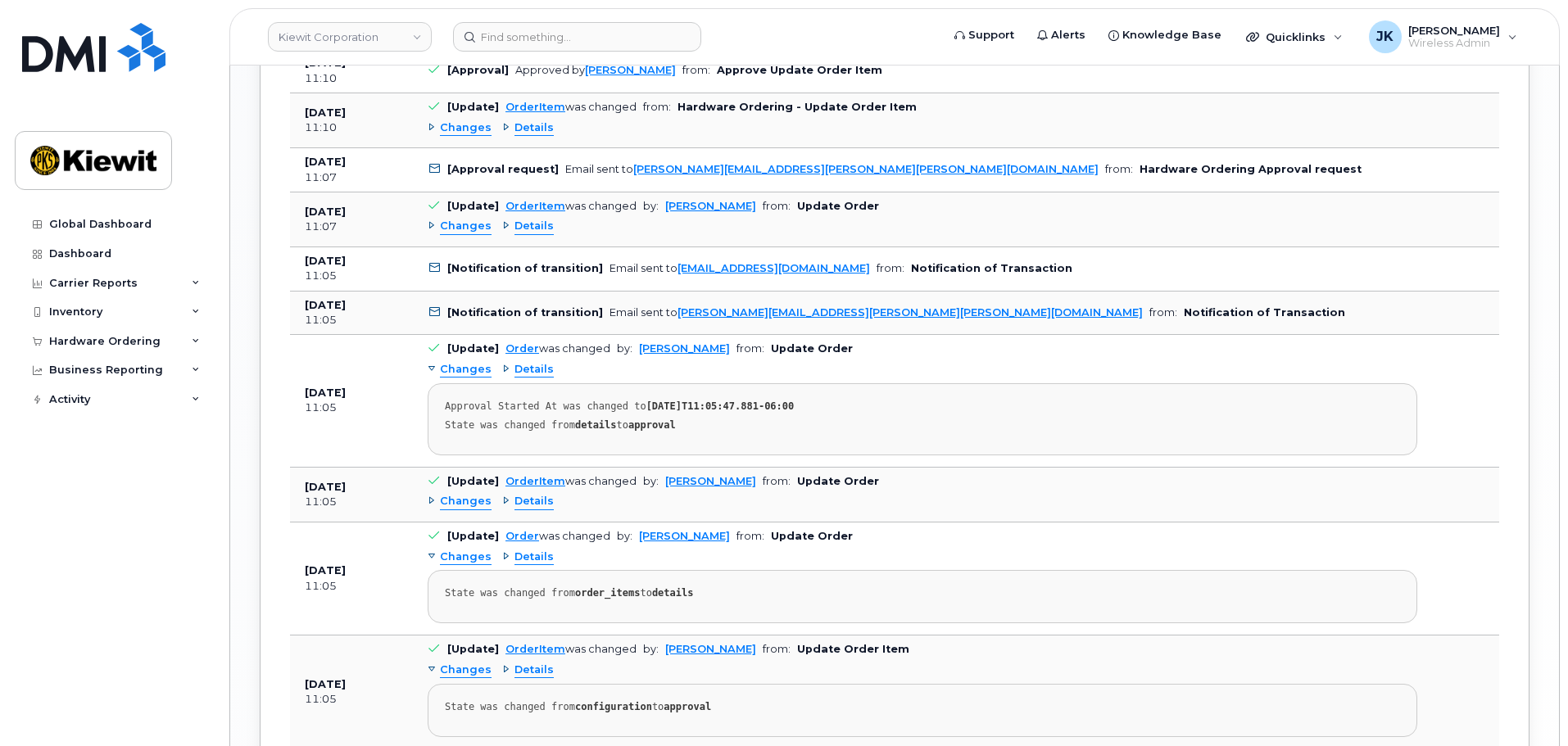
scroll to position [1773, 0]
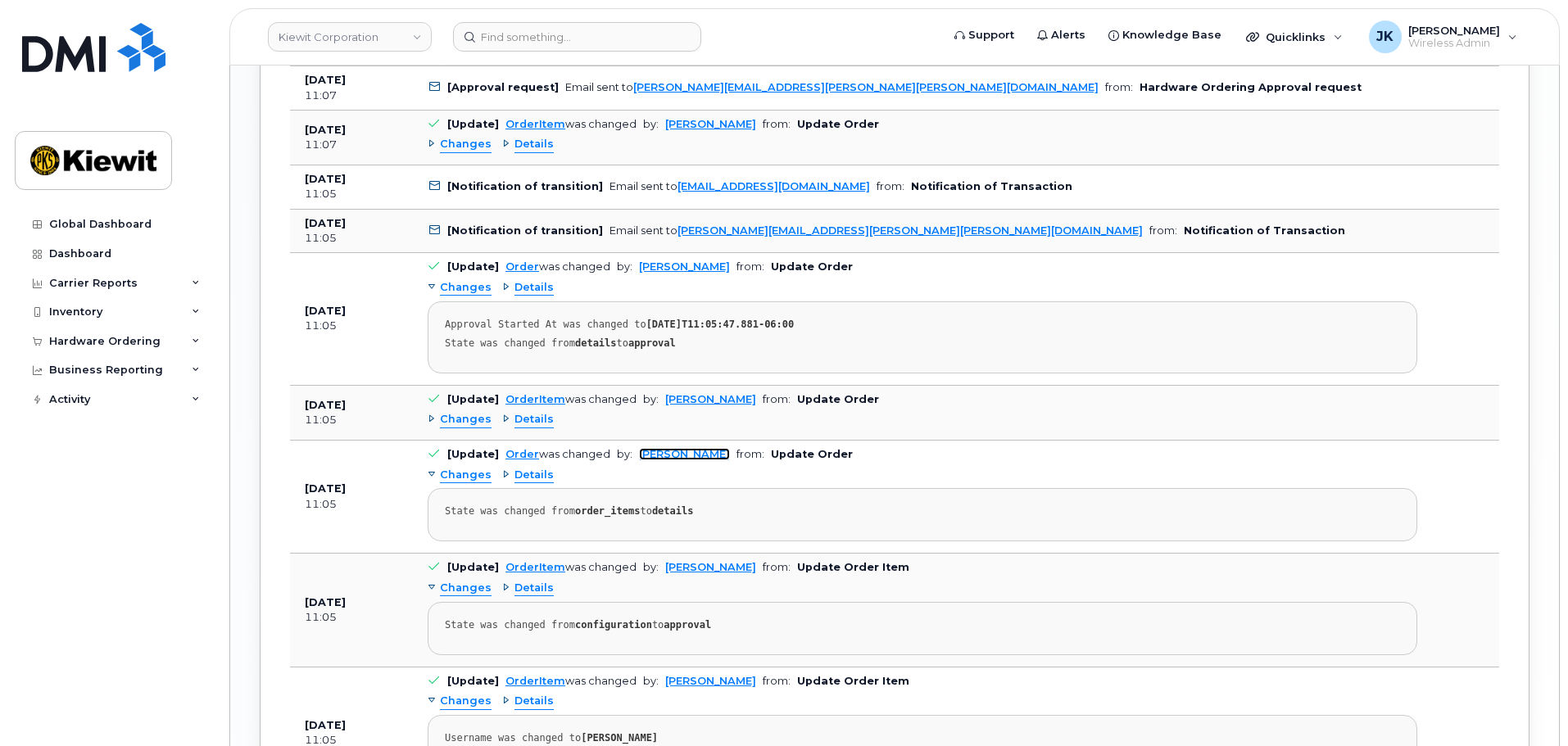
click at [674, 456] on link "[PERSON_NAME]" at bounding box center [684, 454] width 91 height 12
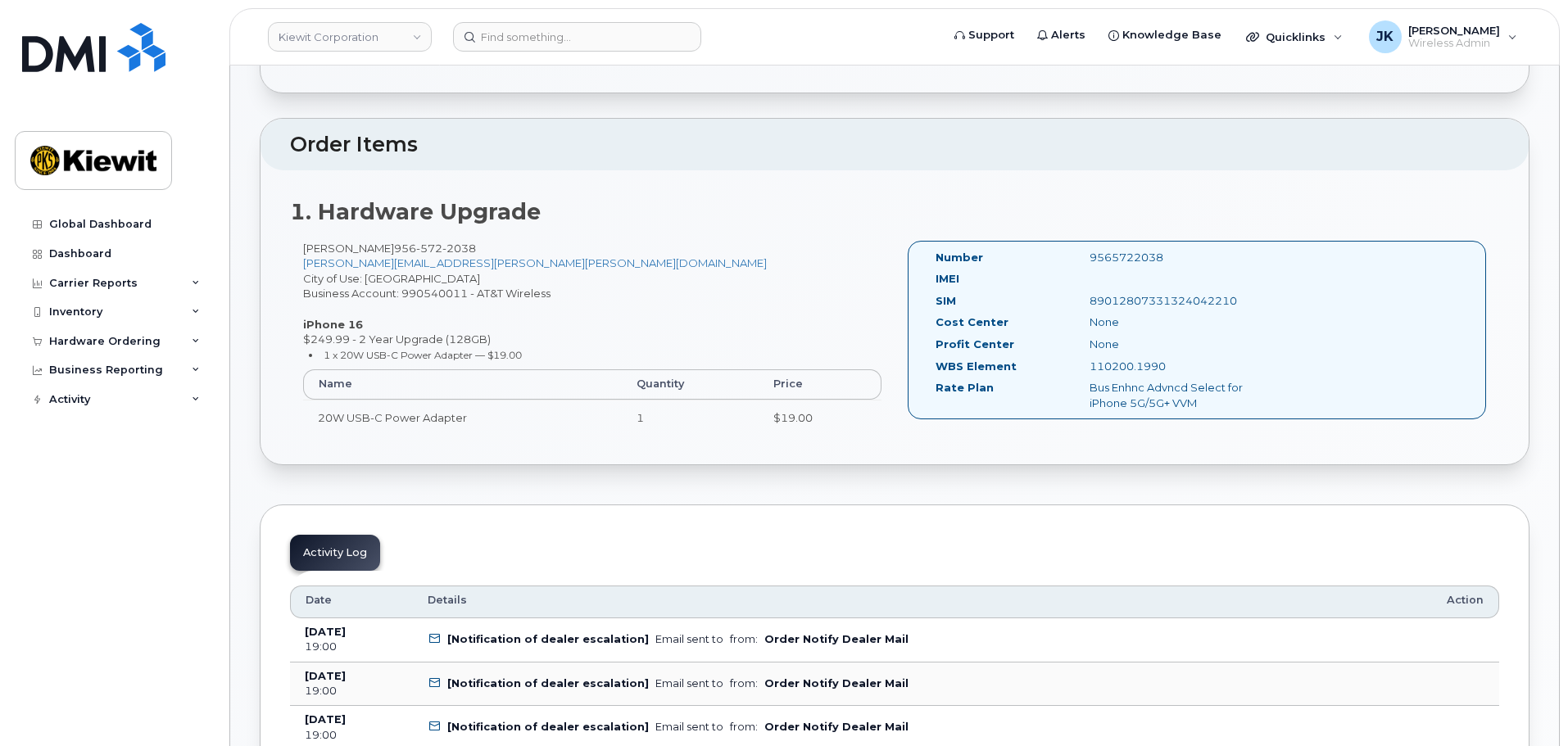
scroll to position [0, 0]
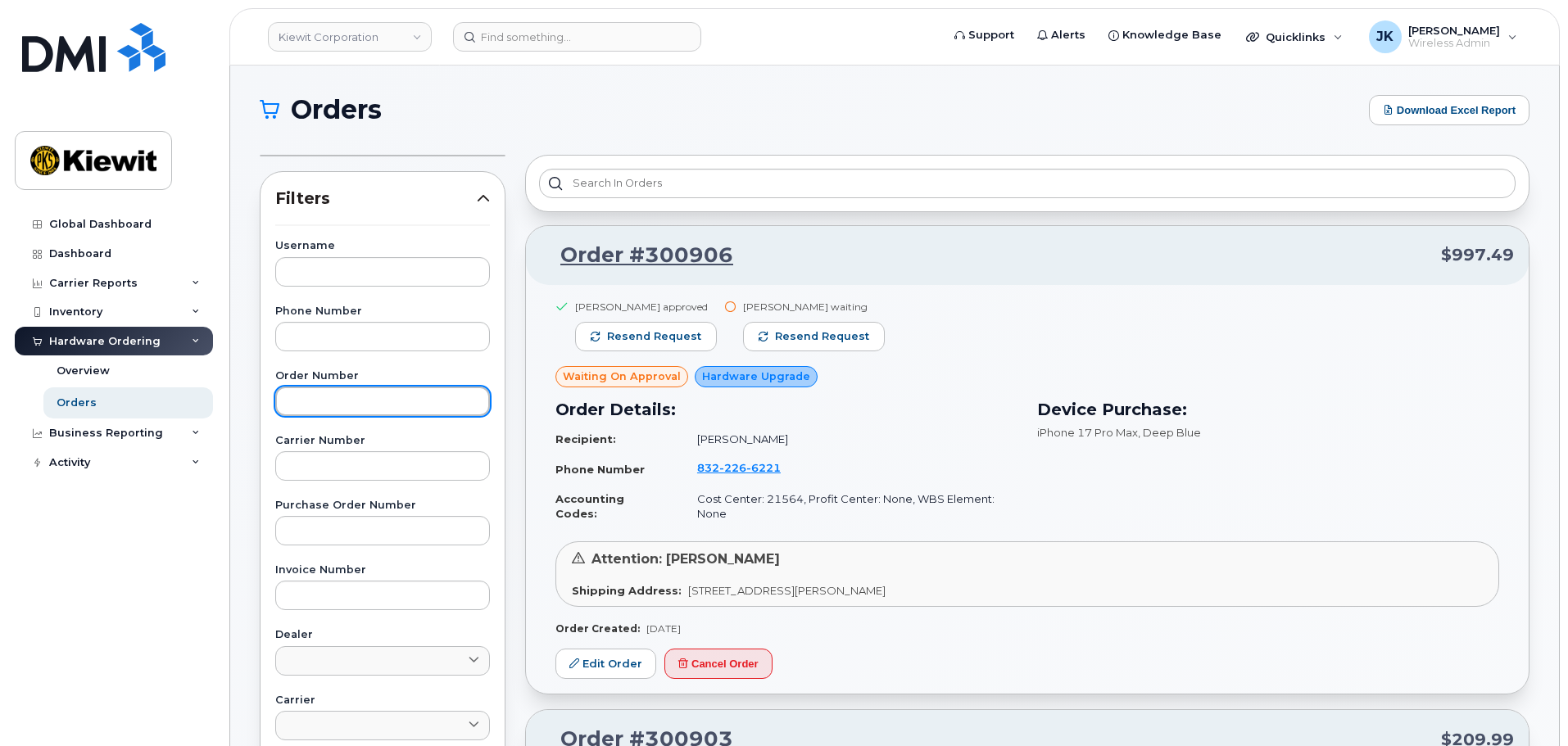
click at [373, 398] on input "text" at bounding box center [382, 401] width 215 height 30
paste input "300866"
type input "300866"
